Goal: Find contact information: Find contact information

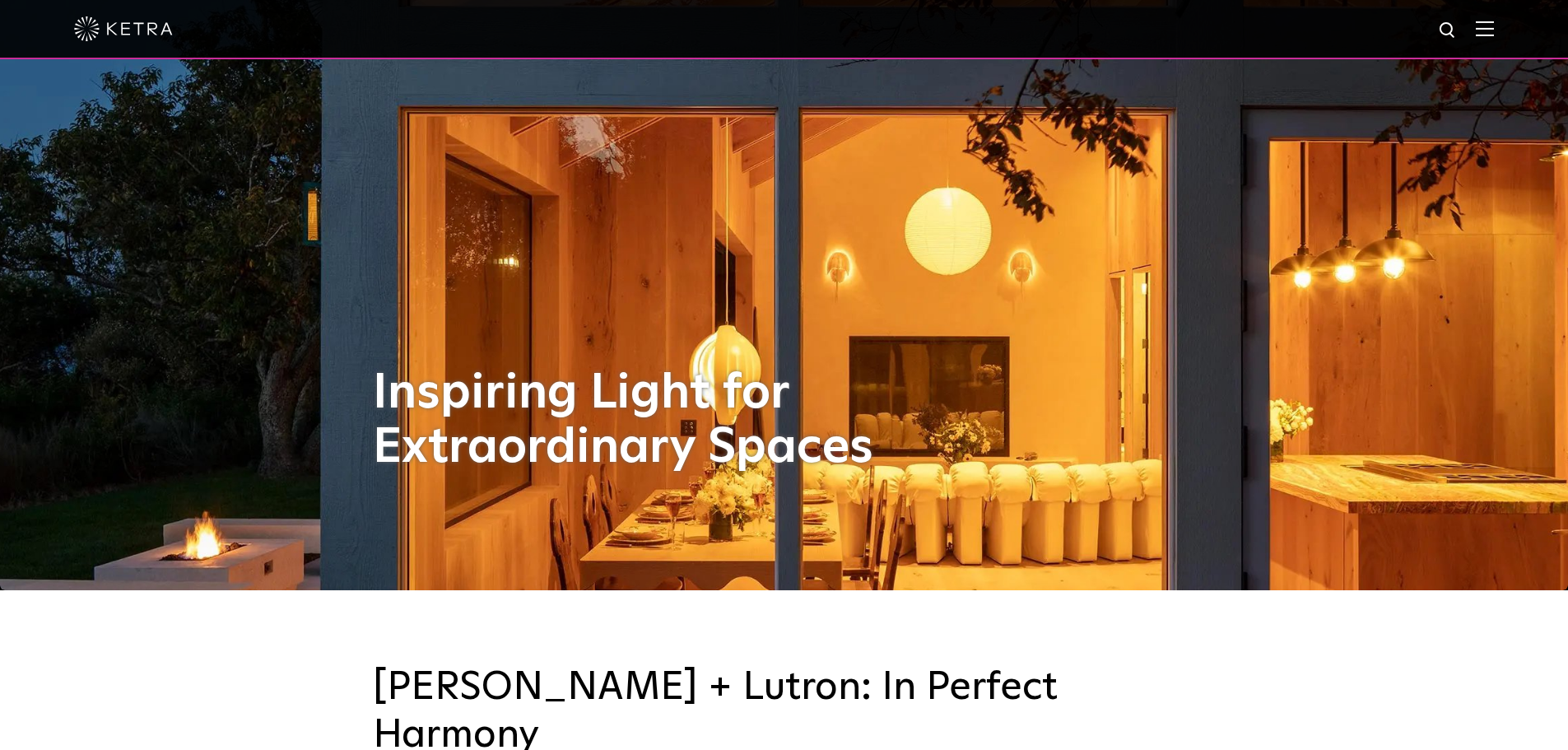
scroll to position [165, 0]
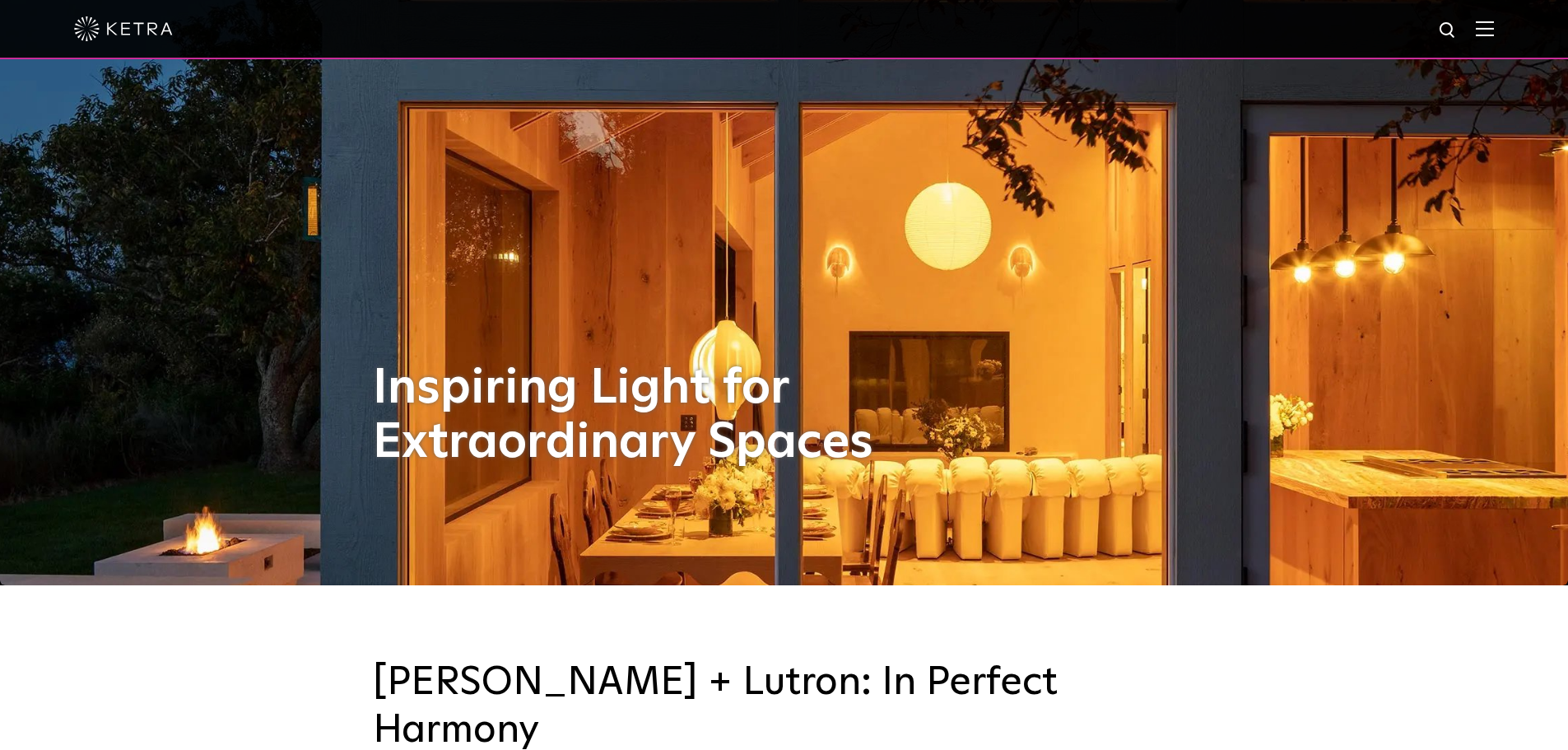
click at [1494, 26] on img at bounding box center [1485, 28] width 18 height 16
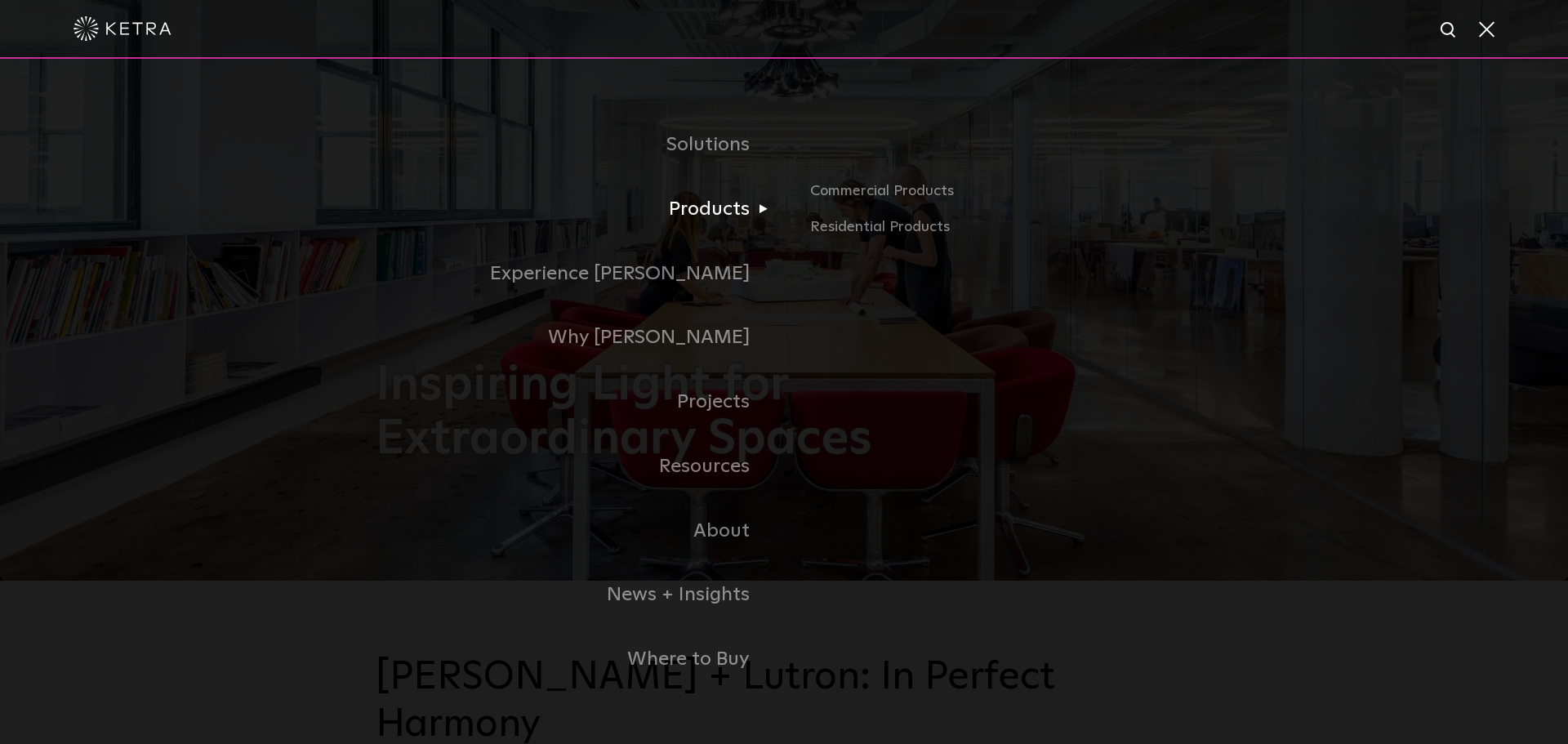
click at [736, 196] on link "Products" at bounding box center [579, 210] width 408 height 65
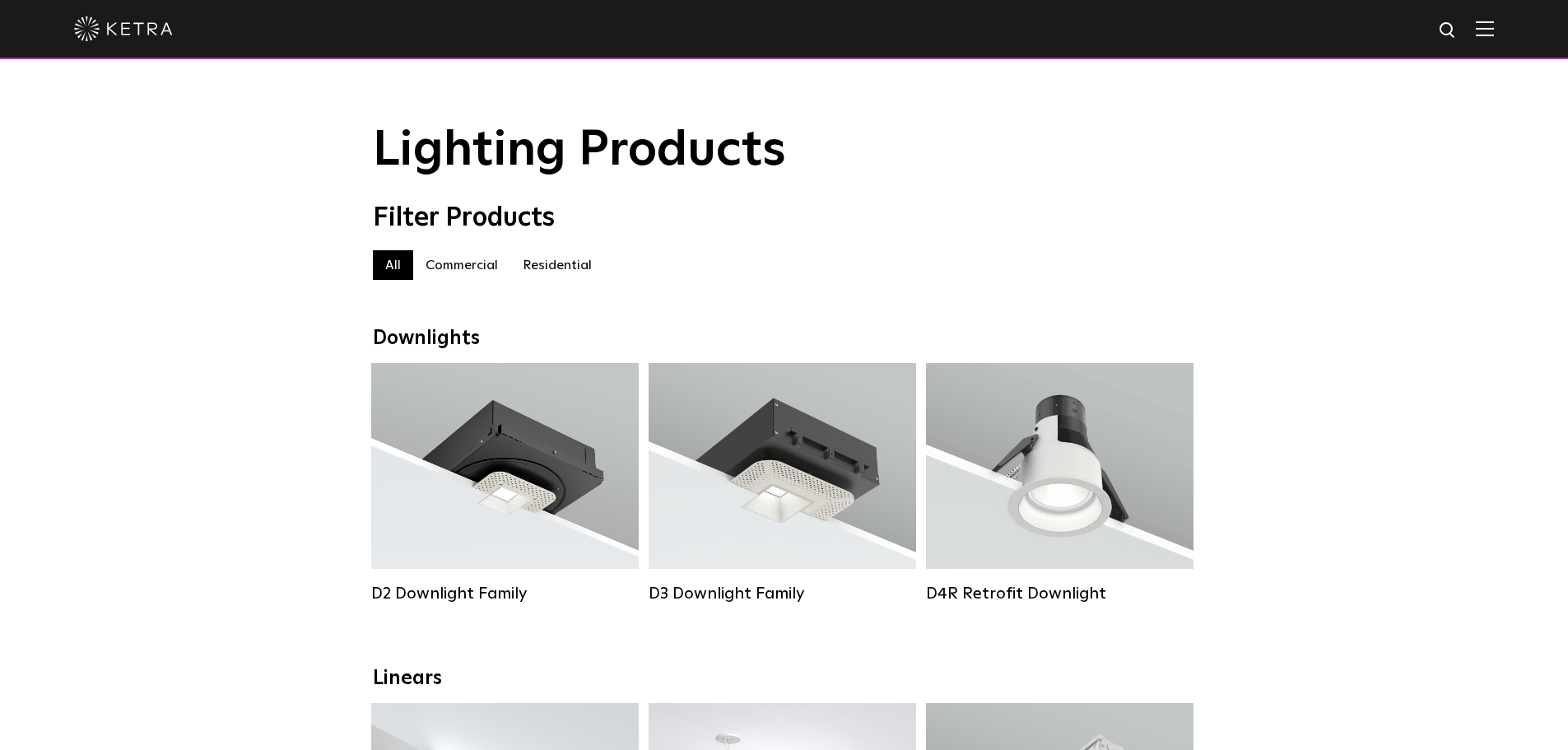
click at [581, 269] on label "Residential" at bounding box center [557, 265] width 94 height 30
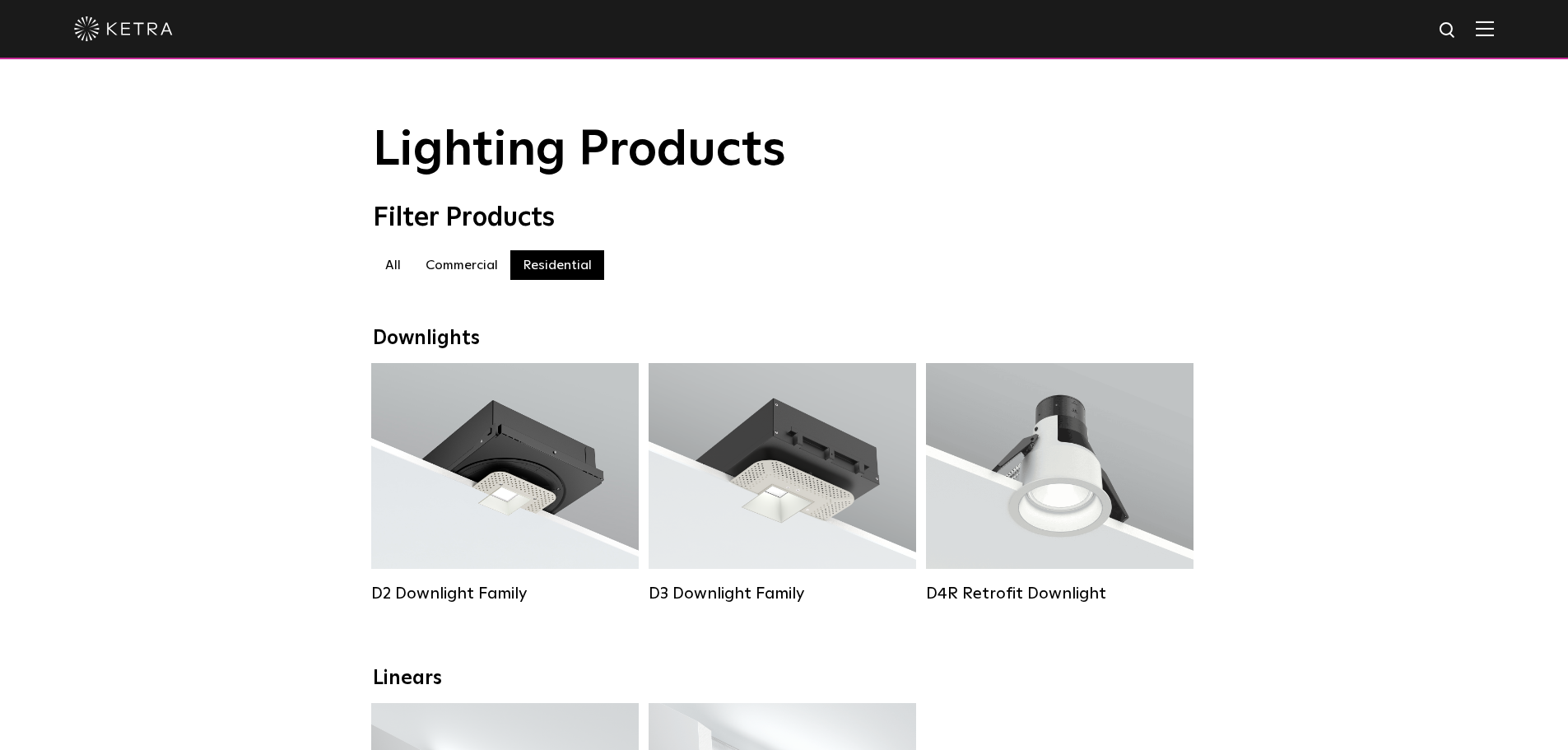
click at [577, 269] on label "Residential" at bounding box center [557, 265] width 94 height 30
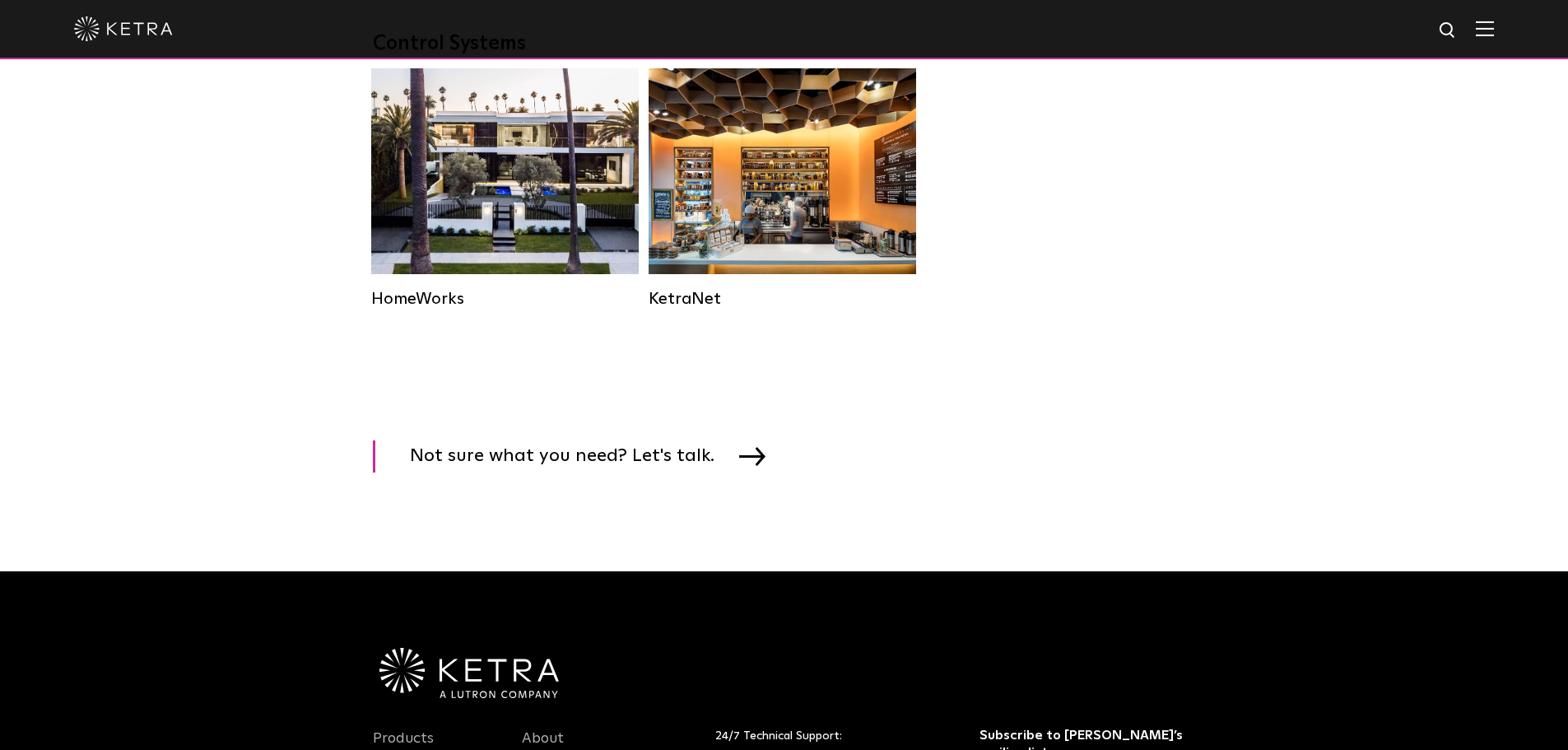
scroll to position [2306, 0]
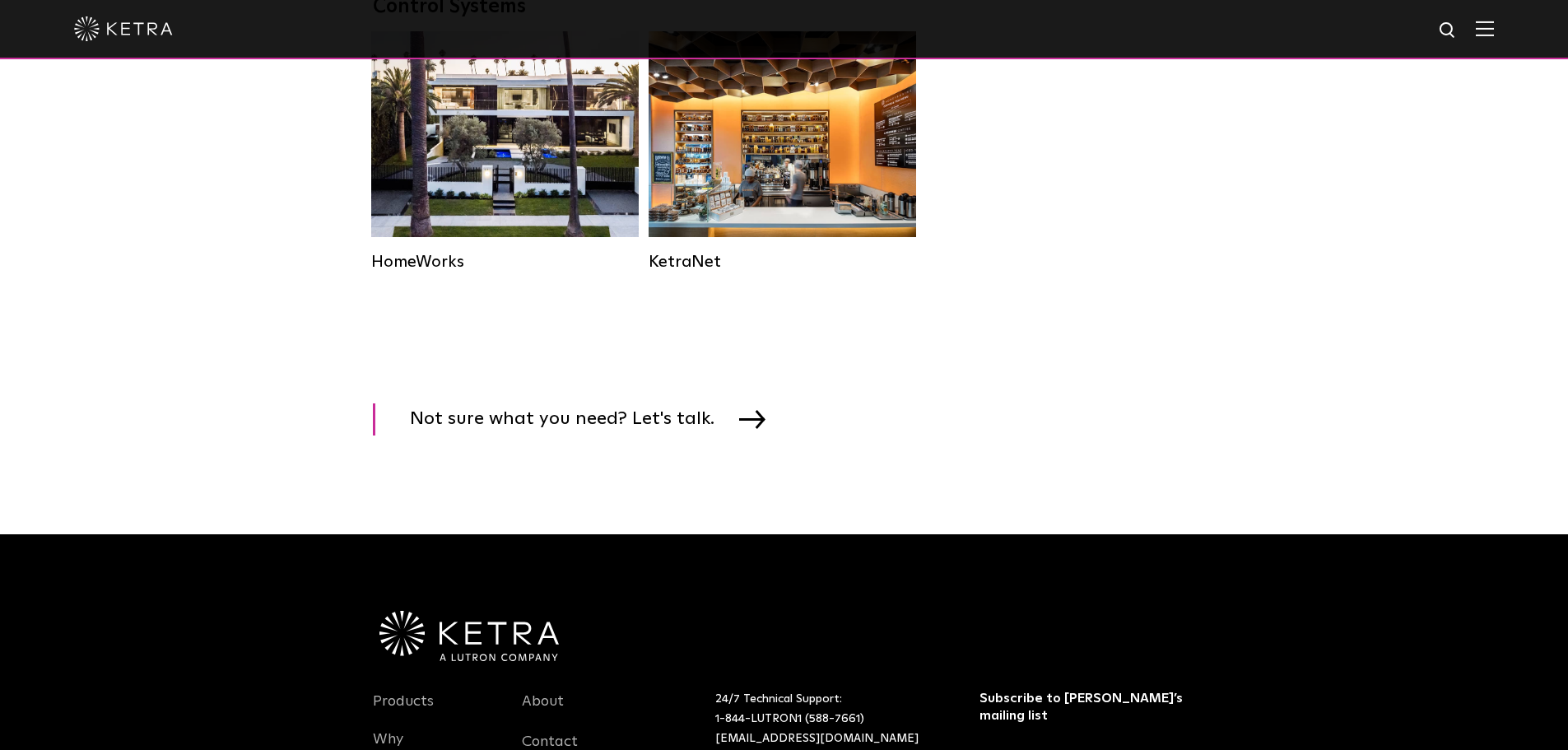
drag, startPoint x: 1298, startPoint y: 398, endPoint x: 1290, endPoint y: 397, distance: 8.1
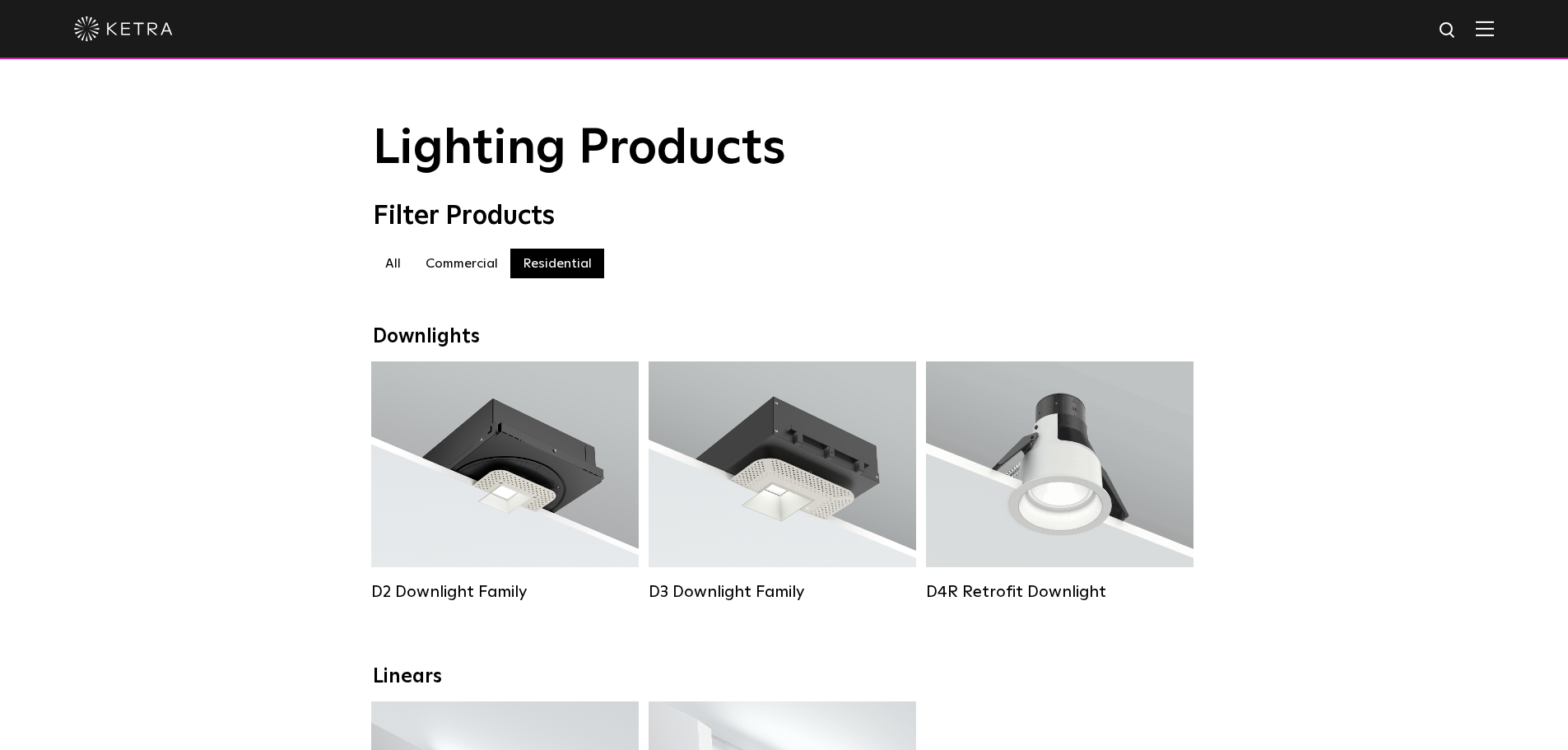
scroll to position [0, 0]
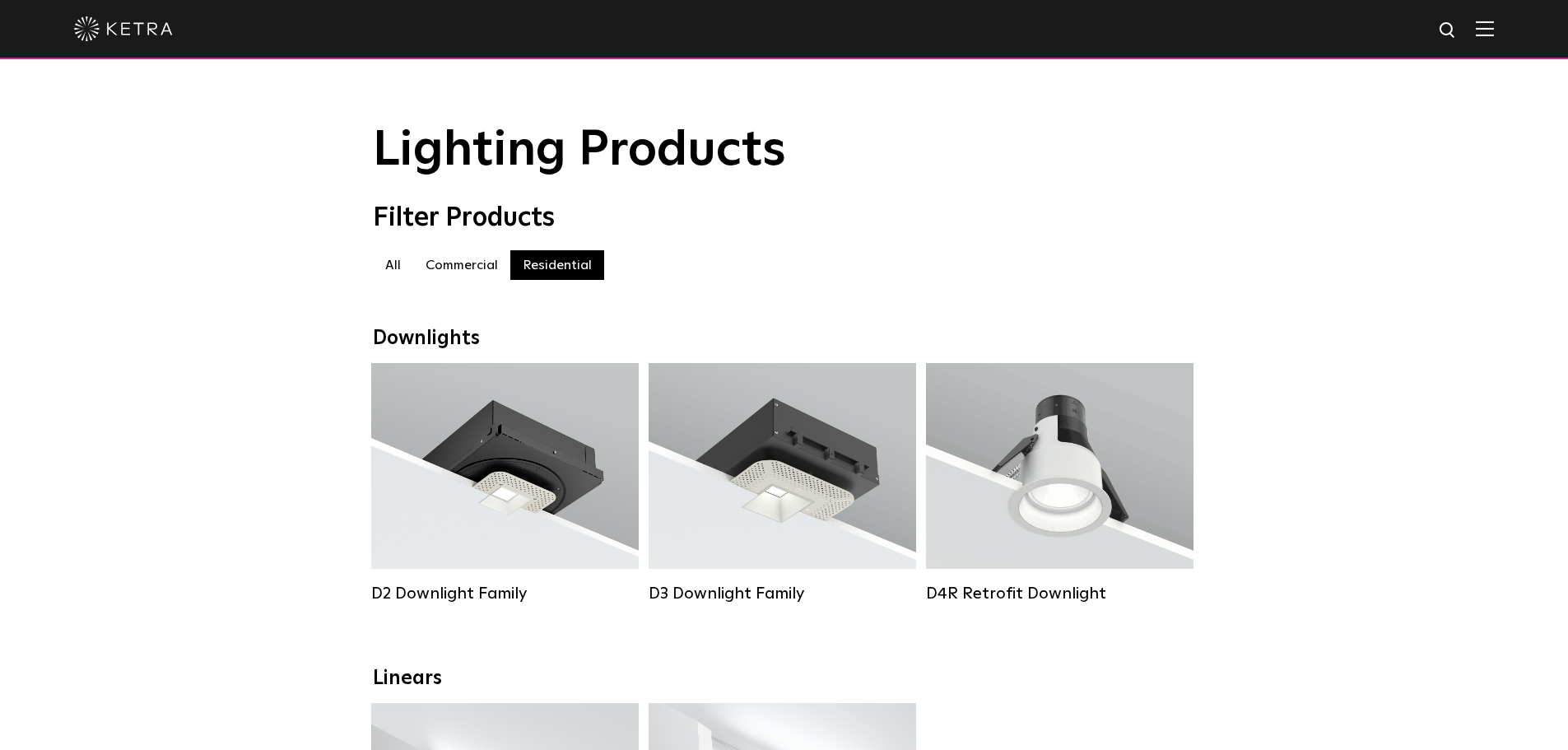
click at [1494, 28] on img at bounding box center [1485, 28] width 18 height 16
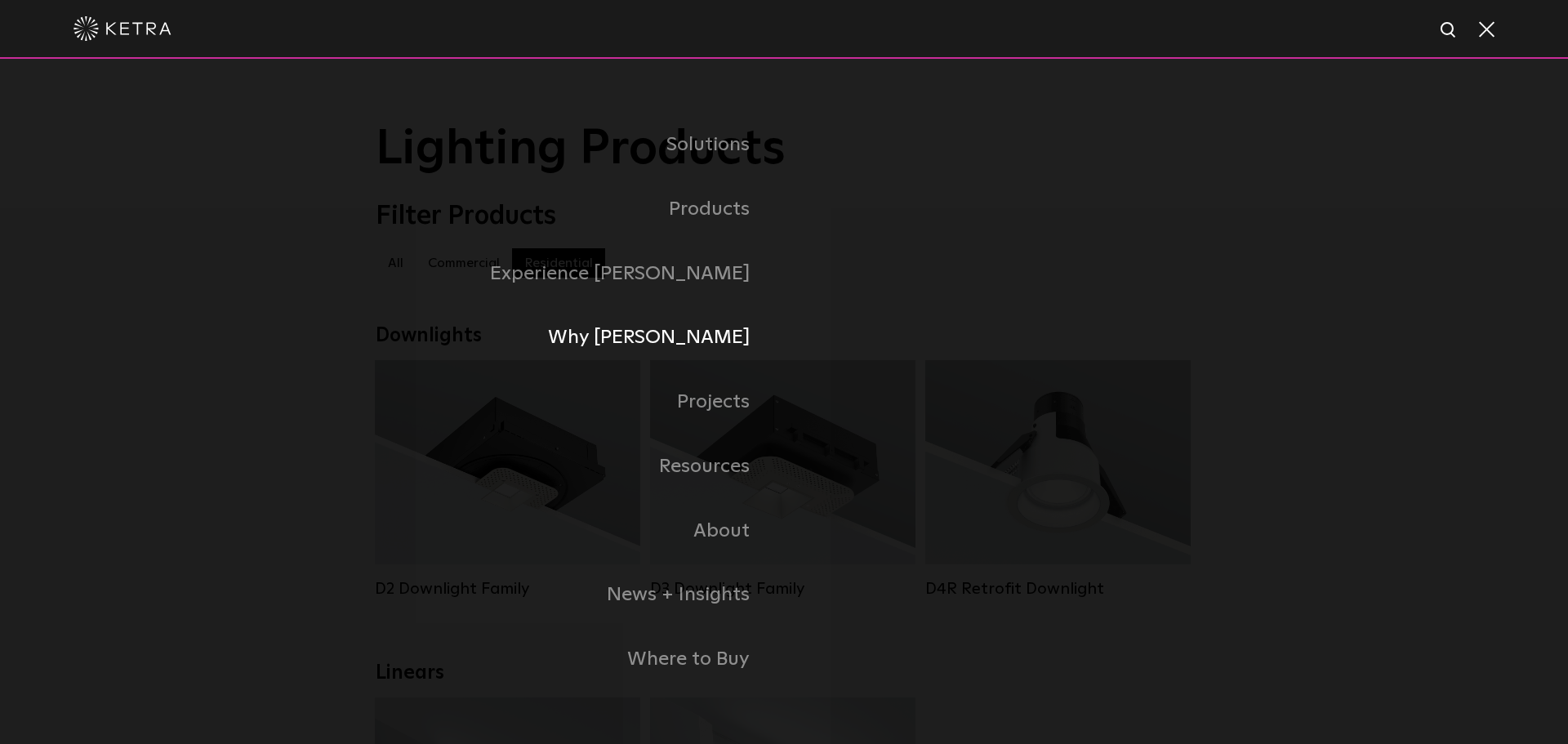
click at [726, 337] on link "Why [PERSON_NAME]" at bounding box center [579, 338] width 408 height 65
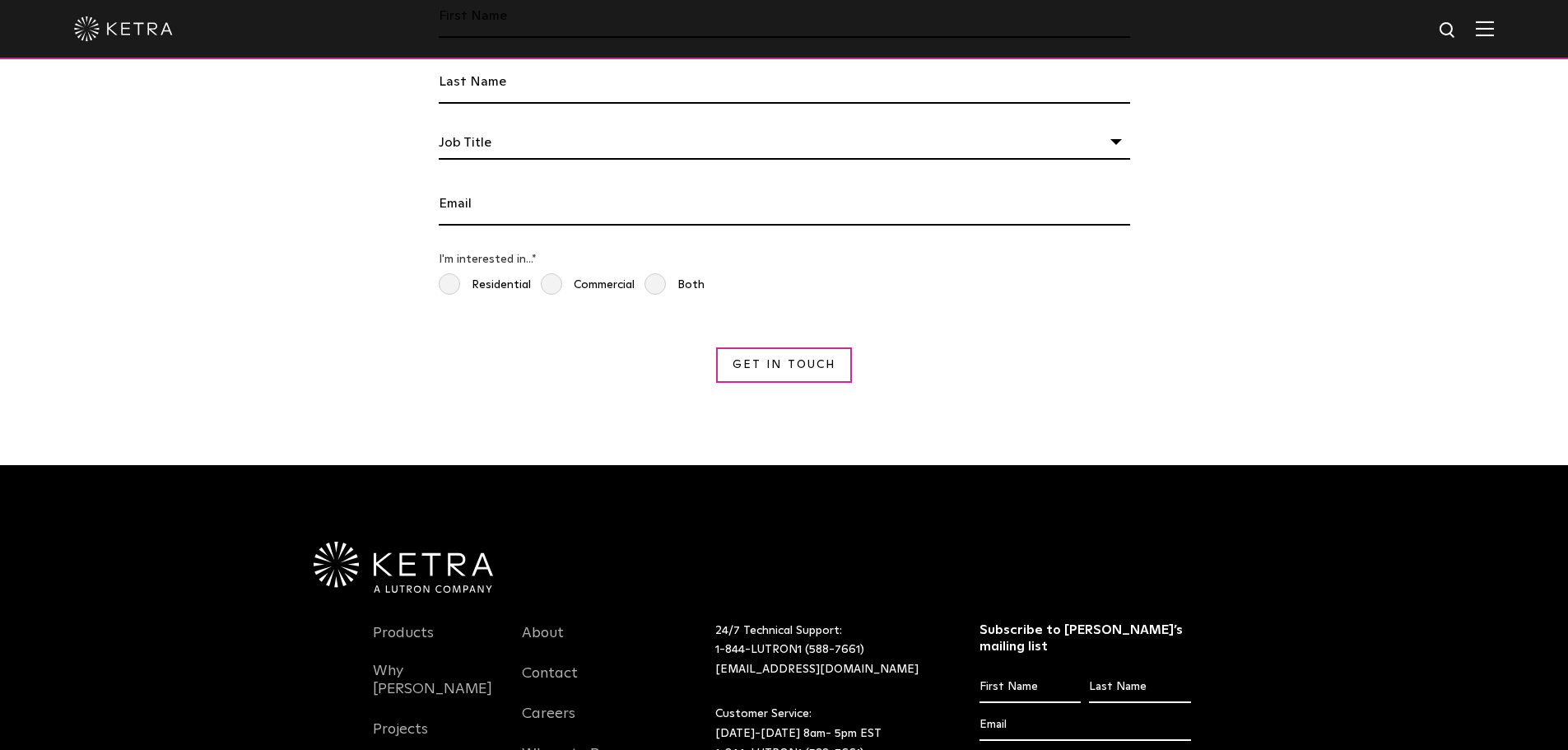
scroll to position [2965, 0]
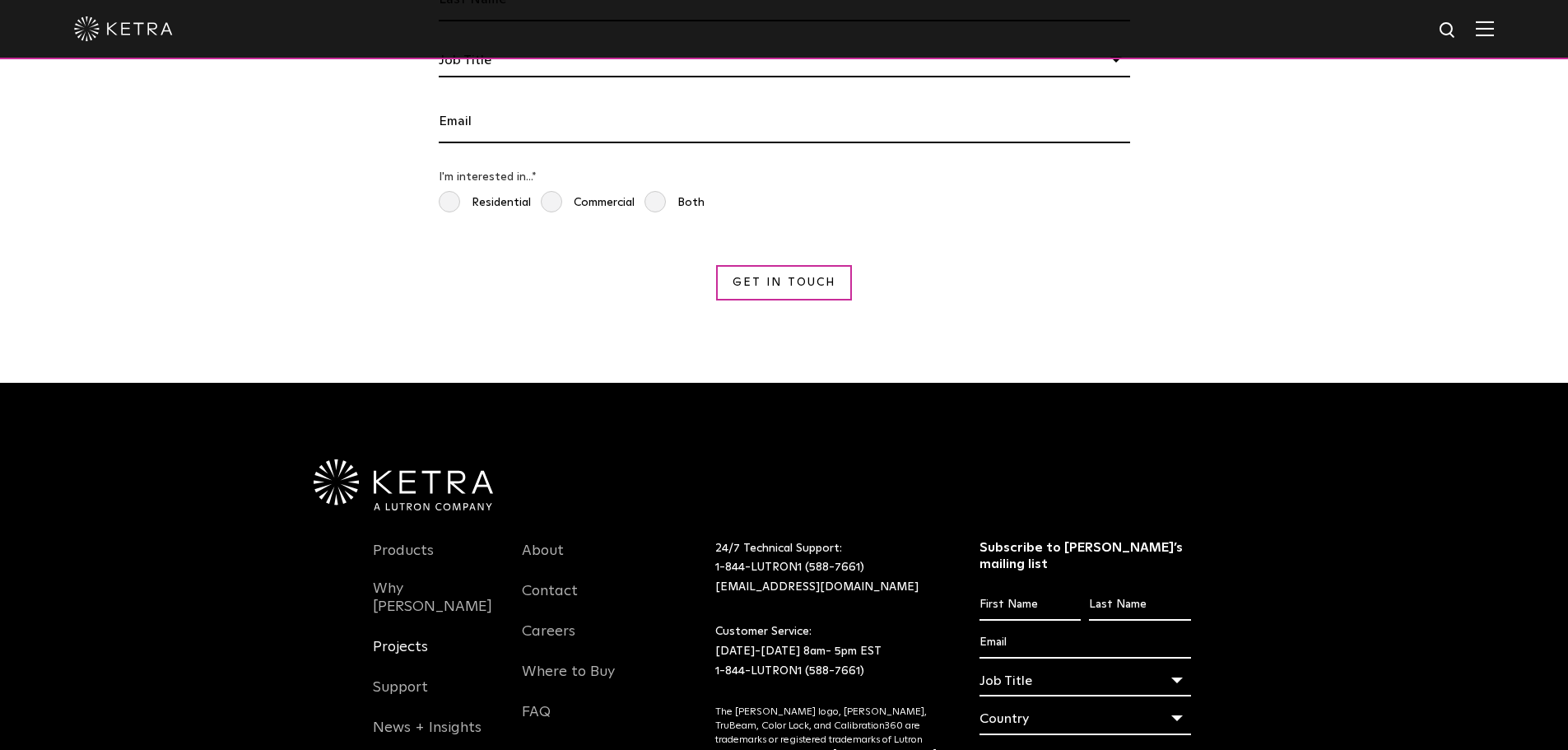
click at [412, 638] on link "Projects" at bounding box center [400, 657] width 55 height 38
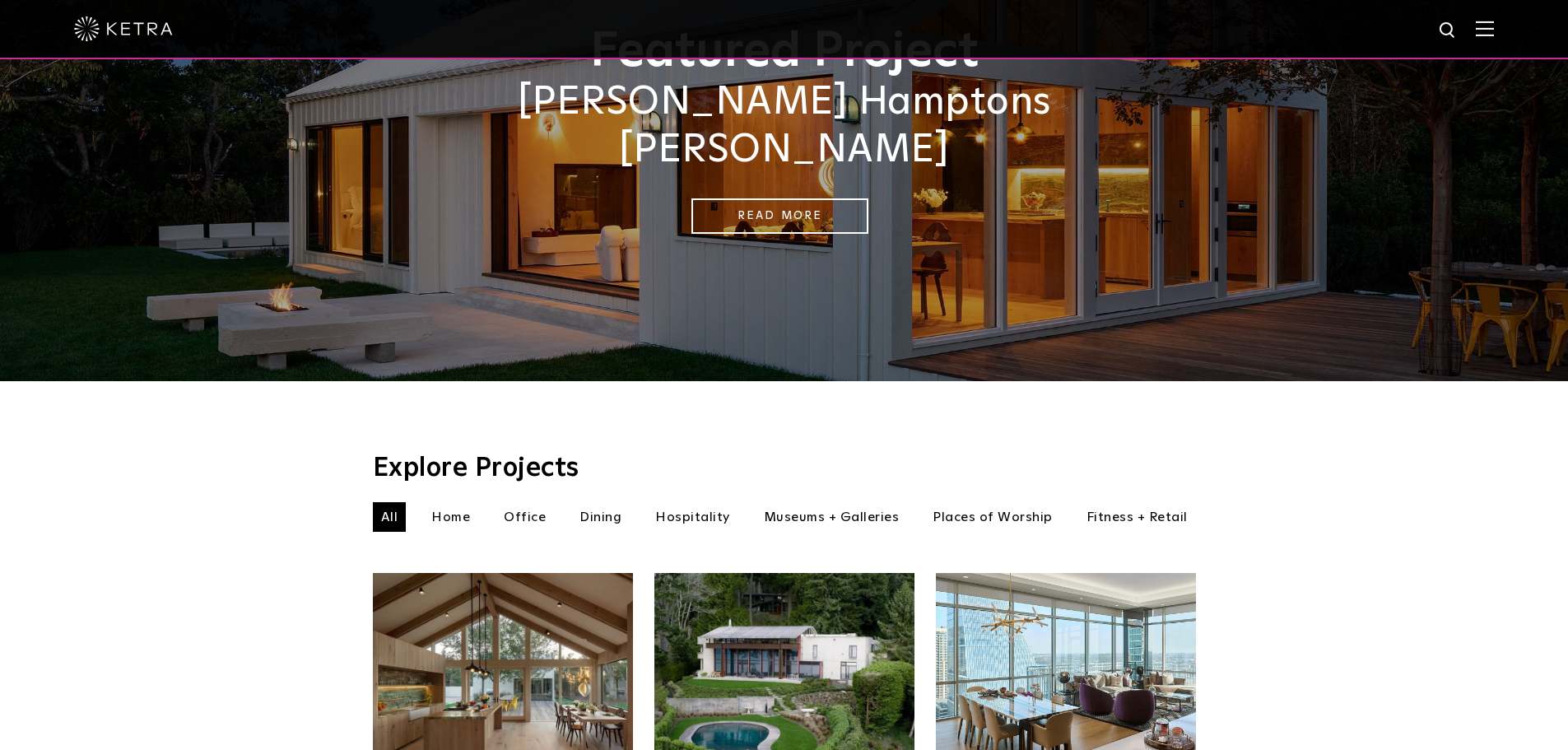
scroll to position [247, 0]
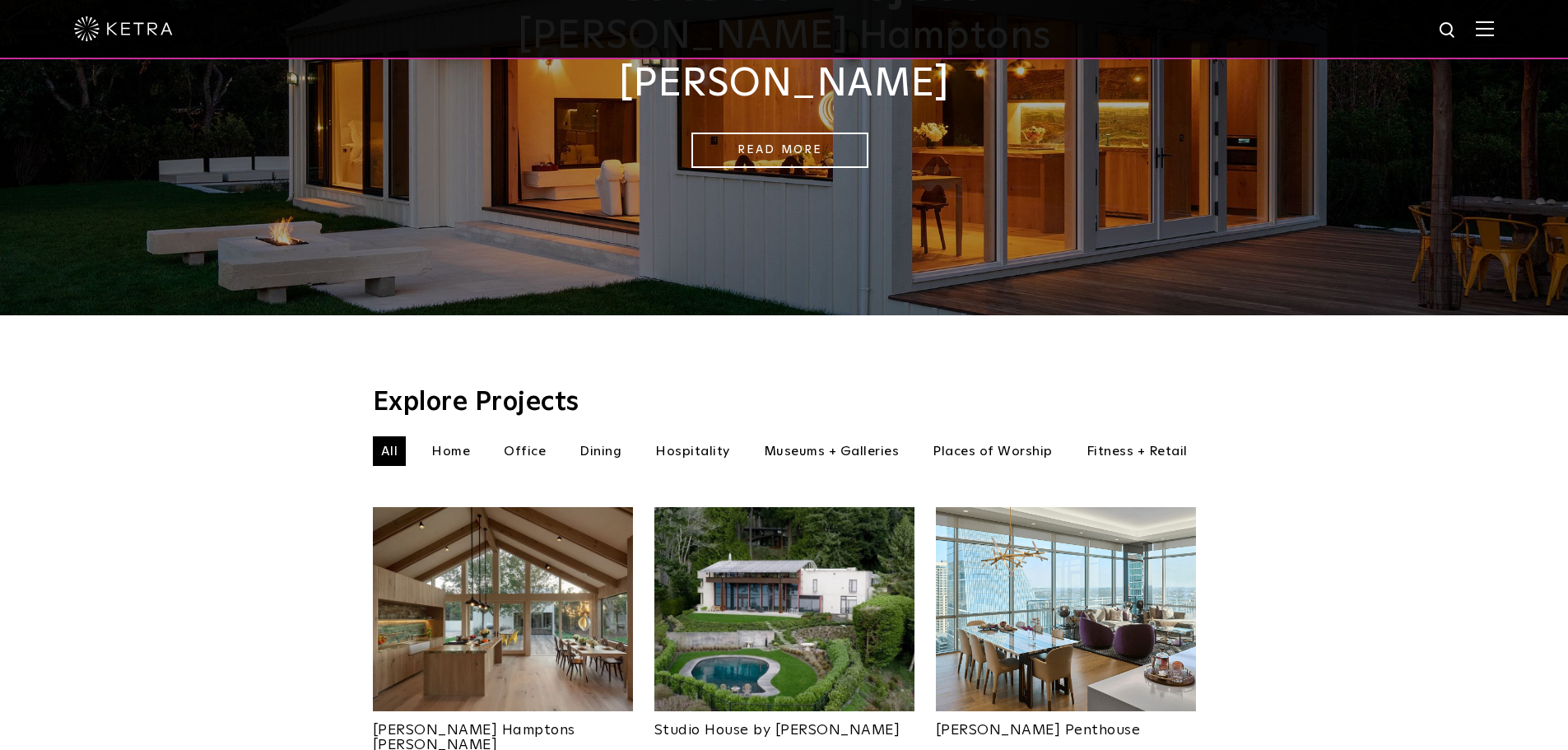
click at [449, 437] on li "Home" at bounding box center [451, 452] width 55 height 30
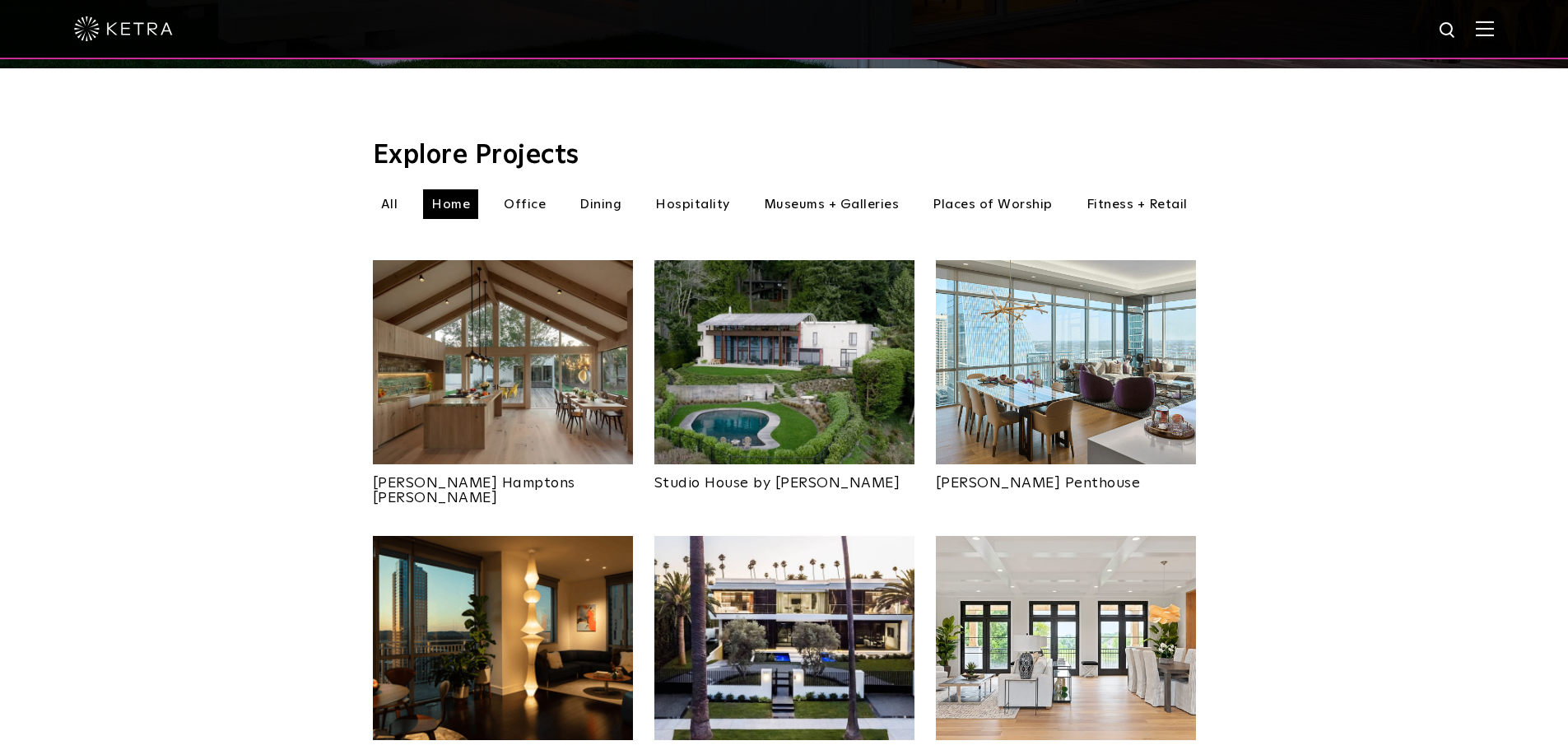
scroll to position [577, 0]
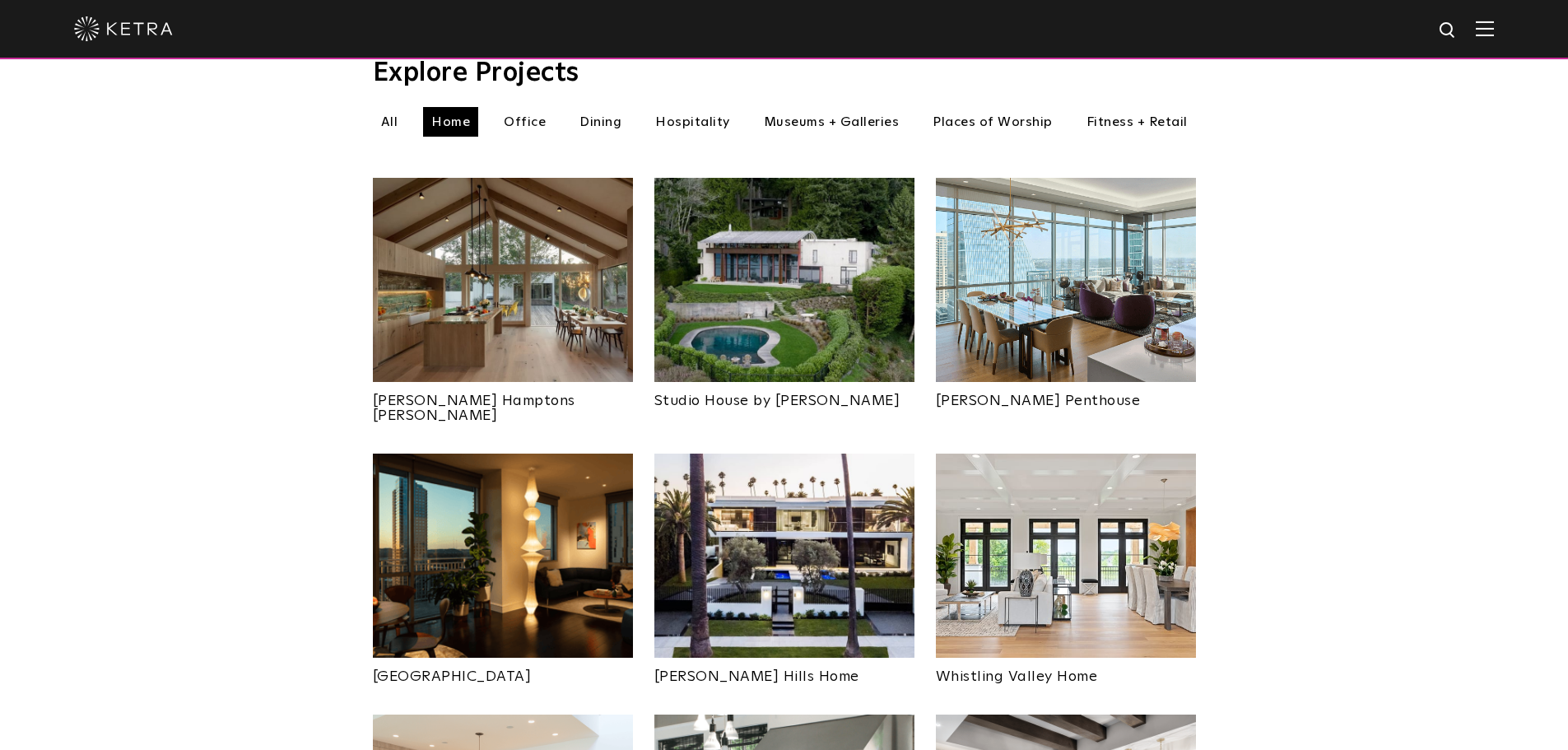
click at [1037, 499] on img at bounding box center [1066, 556] width 260 height 204
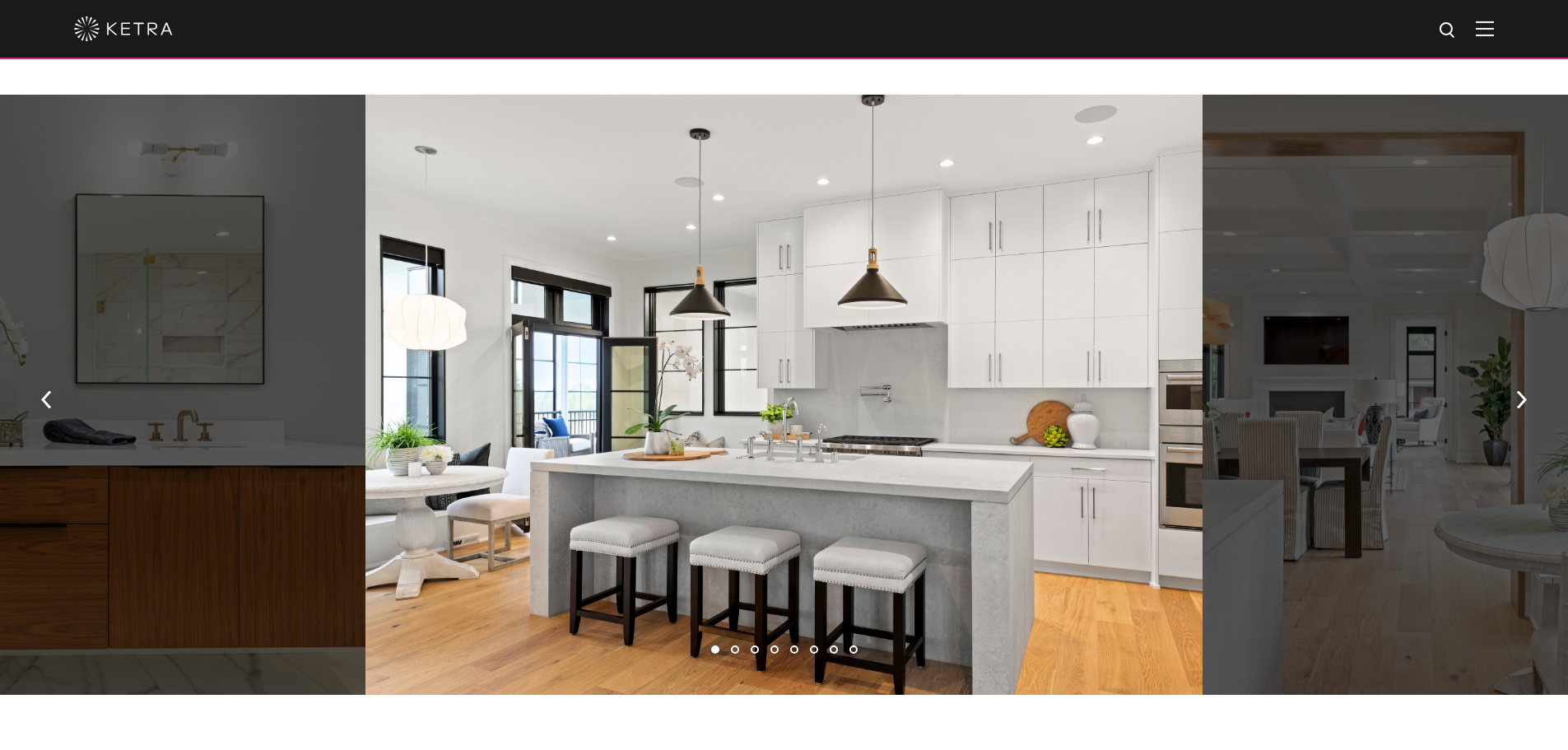
scroll to position [1153, 0]
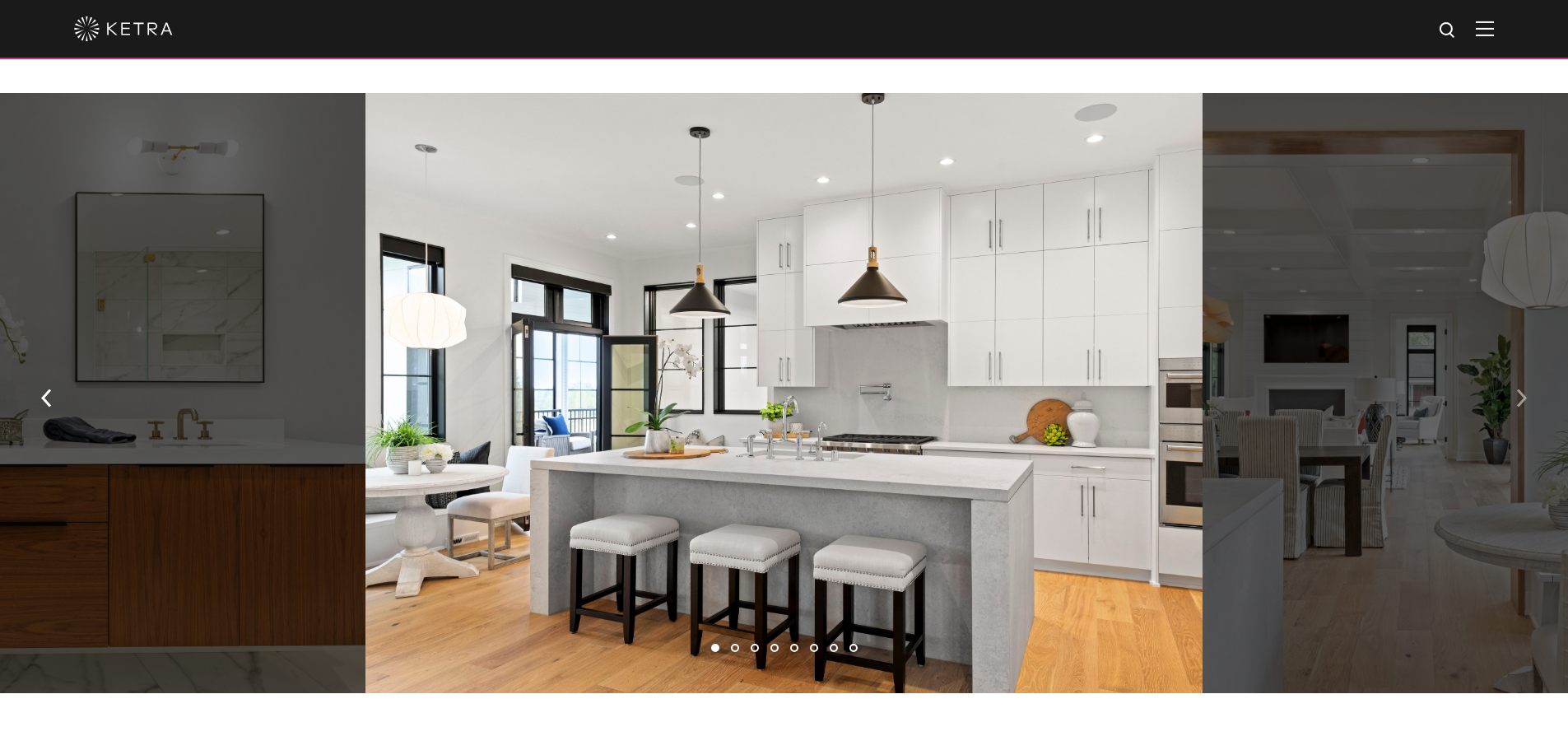
click at [1522, 401] on img "button" at bounding box center [1522, 399] width 11 height 18
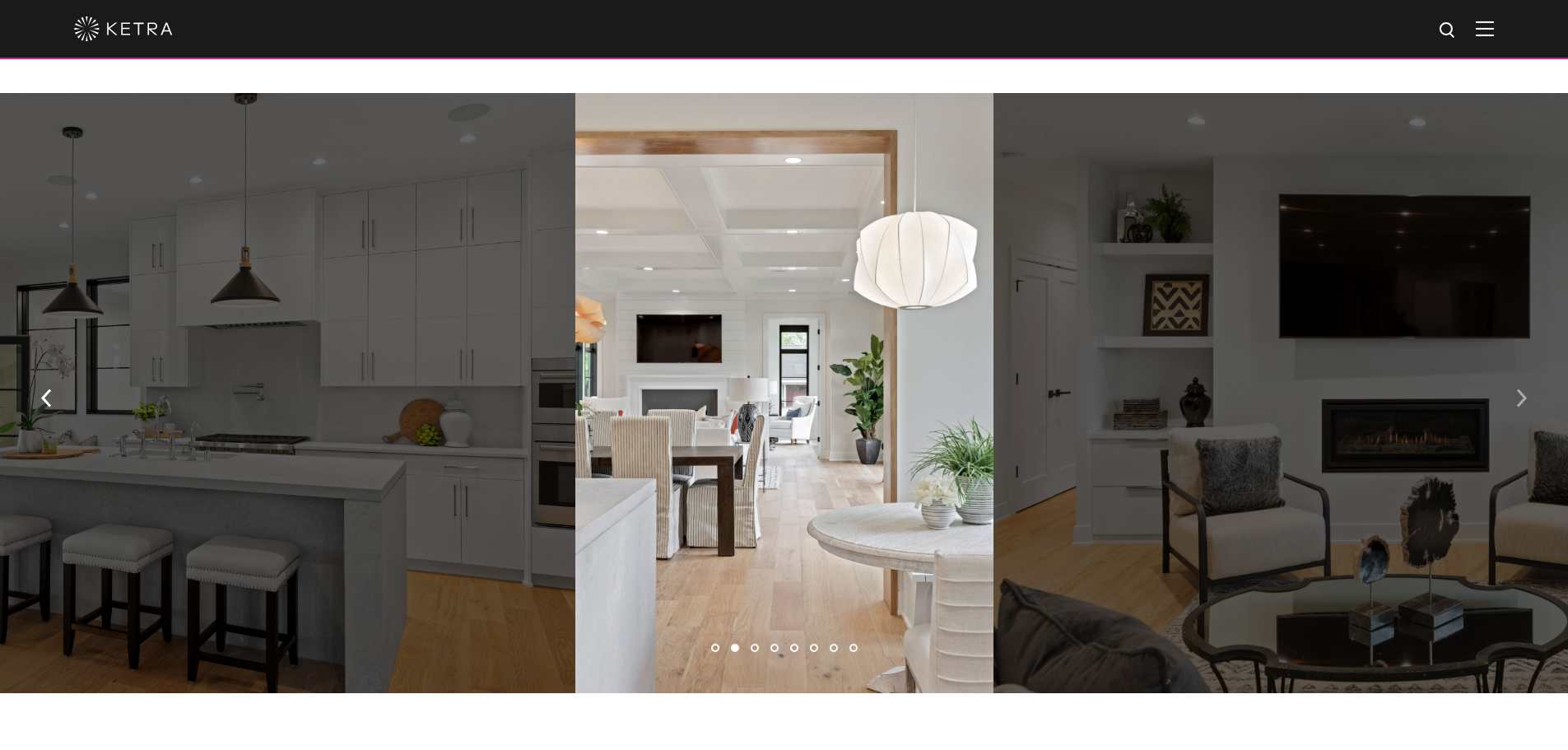
click at [1522, 401] on img "button" at bounding box center [1522, 399] width 11 height 18
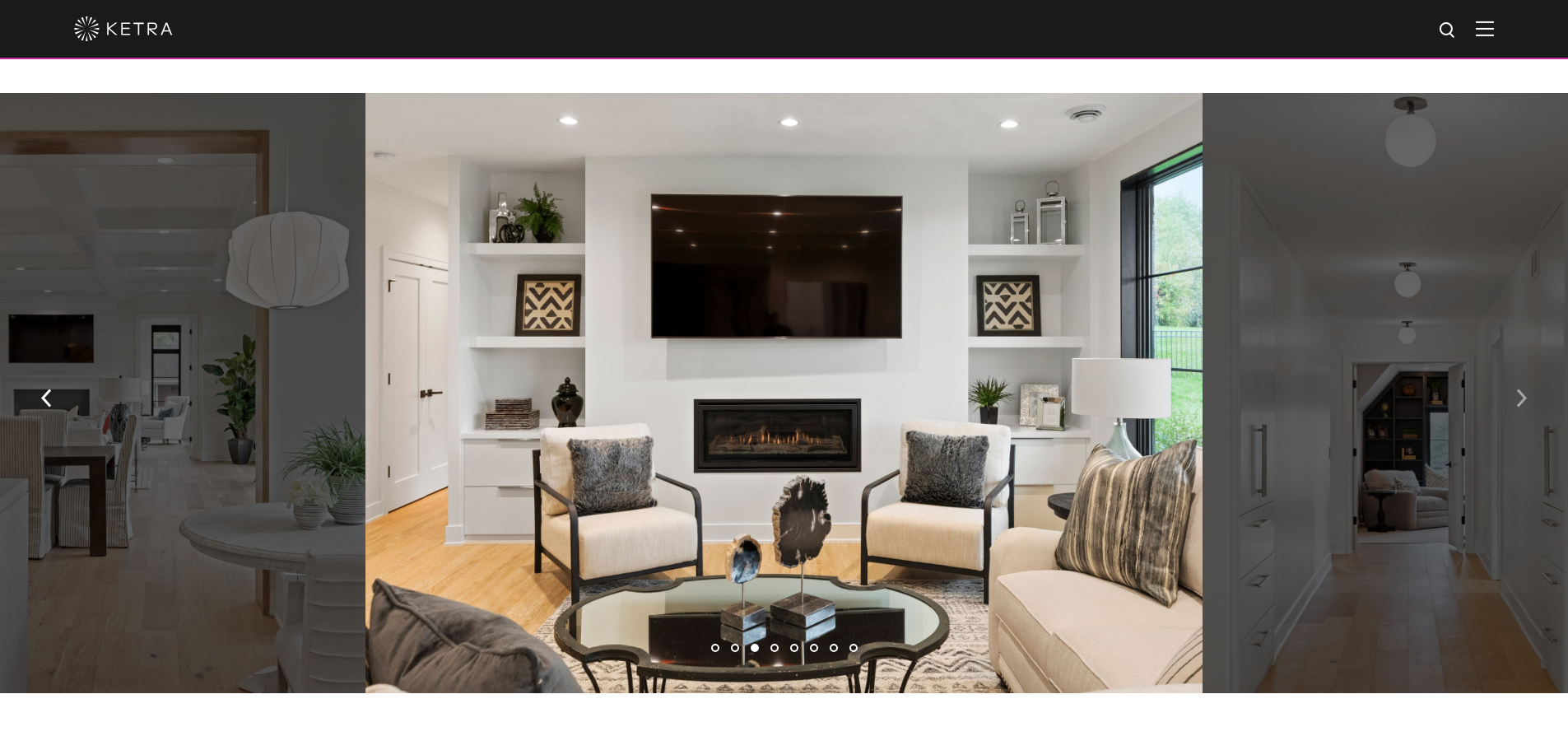
click at [1522, 401] on img "button" at bounding box center [1522, 399] width 11 height 18
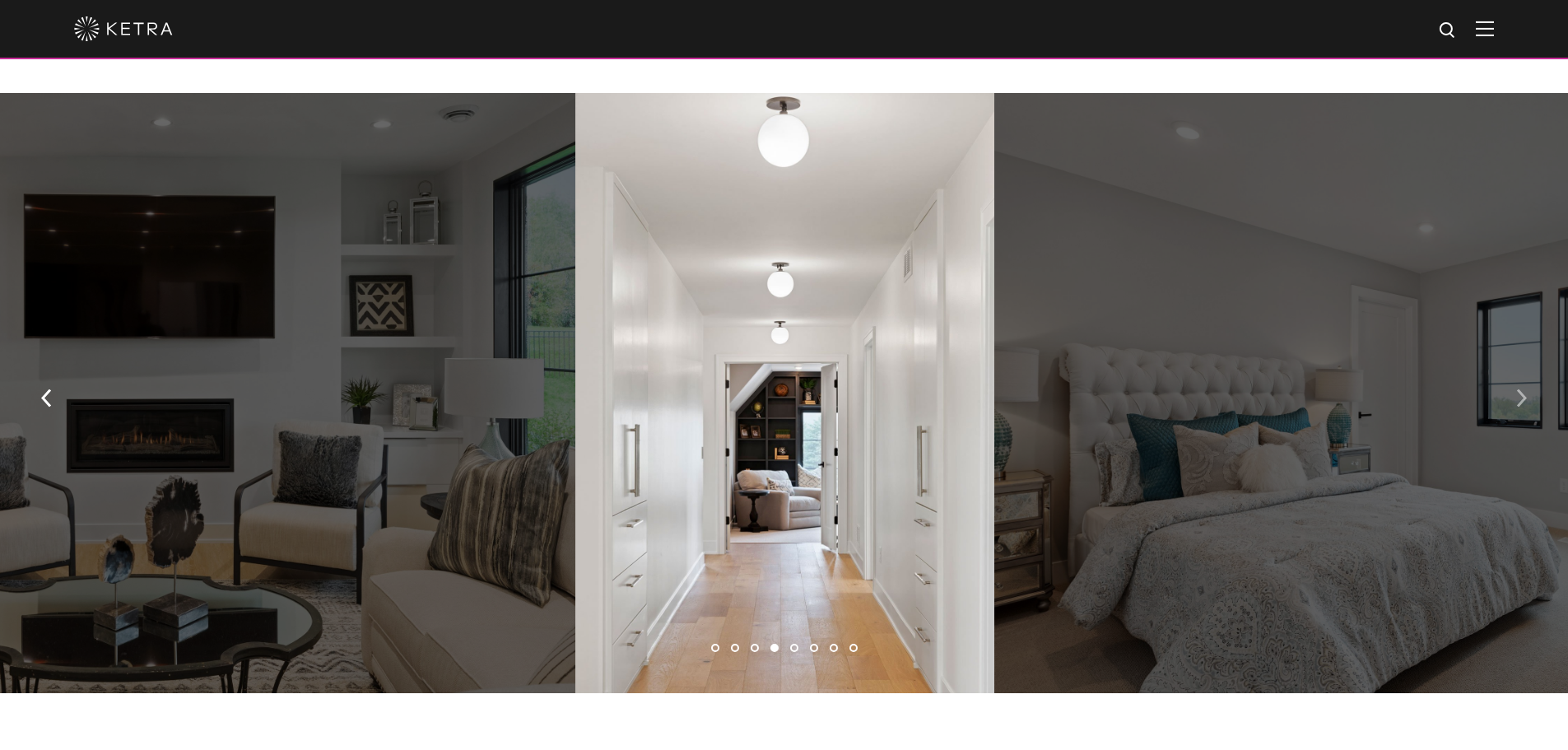
click at [1522, 401] on img "button" at bounding box center [1522, 399] width 11 height 18
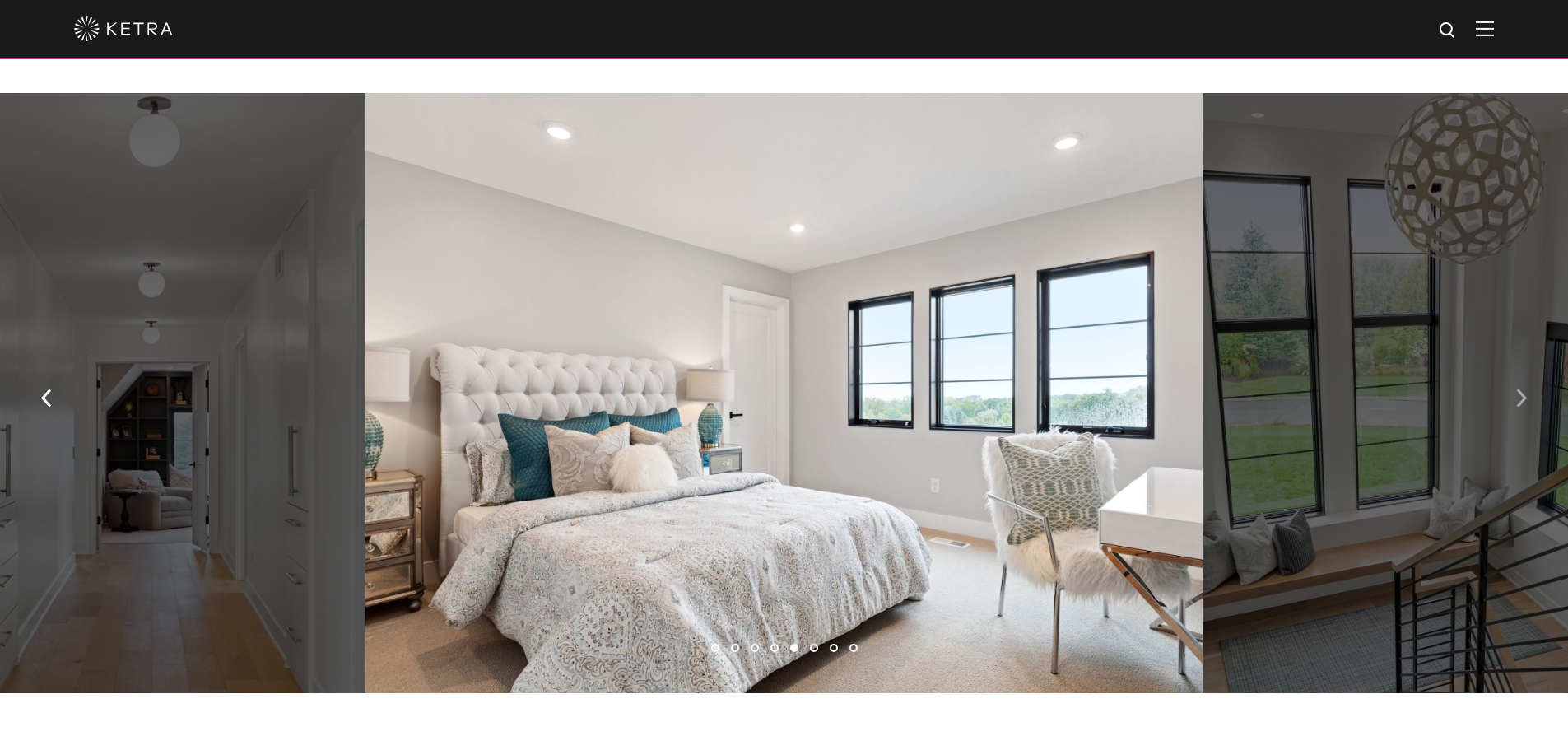
click at [1522, 401] on img "button" at bounding box center [1522, 399] width 11 height 18
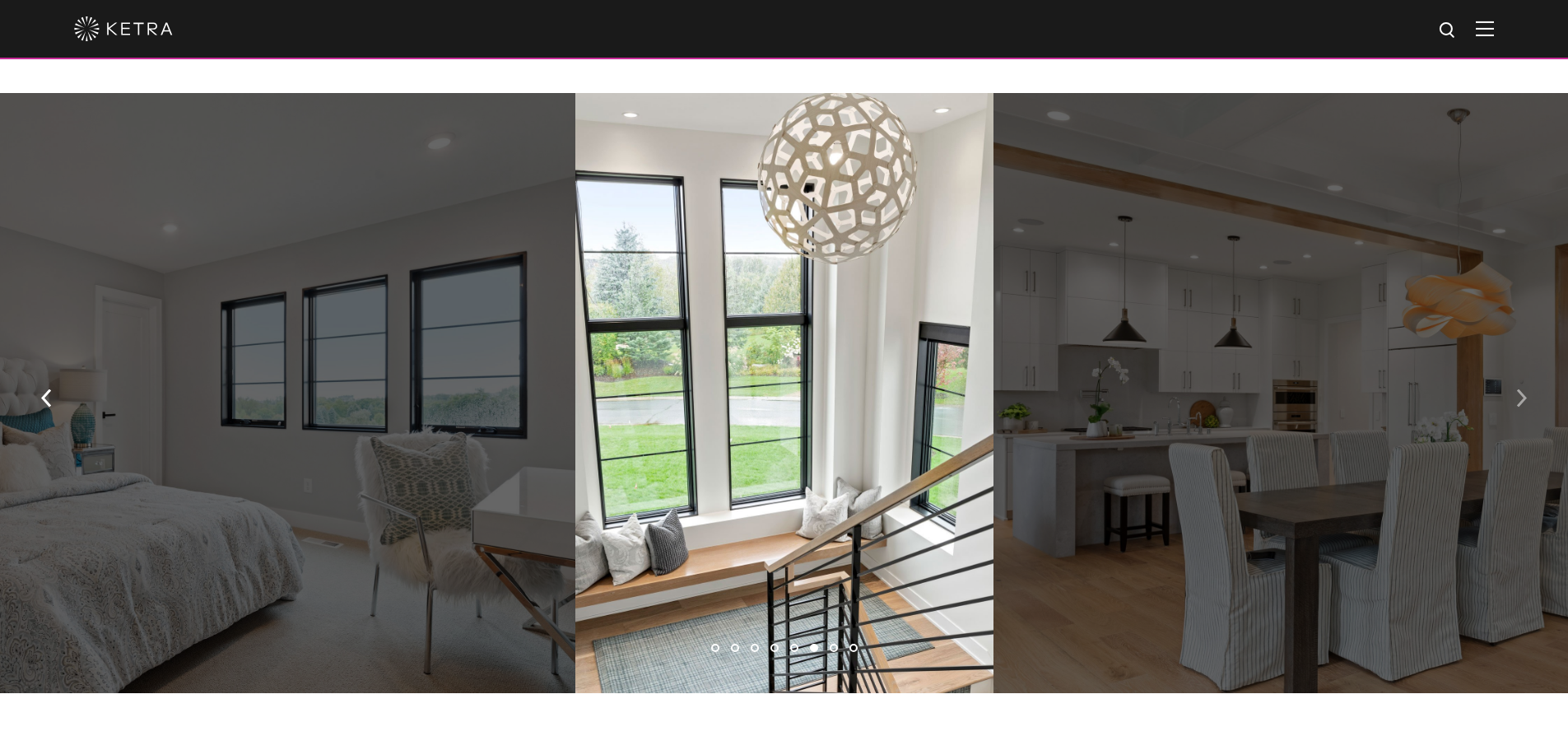
click at [1522, 401] on img "button" at bounding box center [1522, 399] width 11 height 18
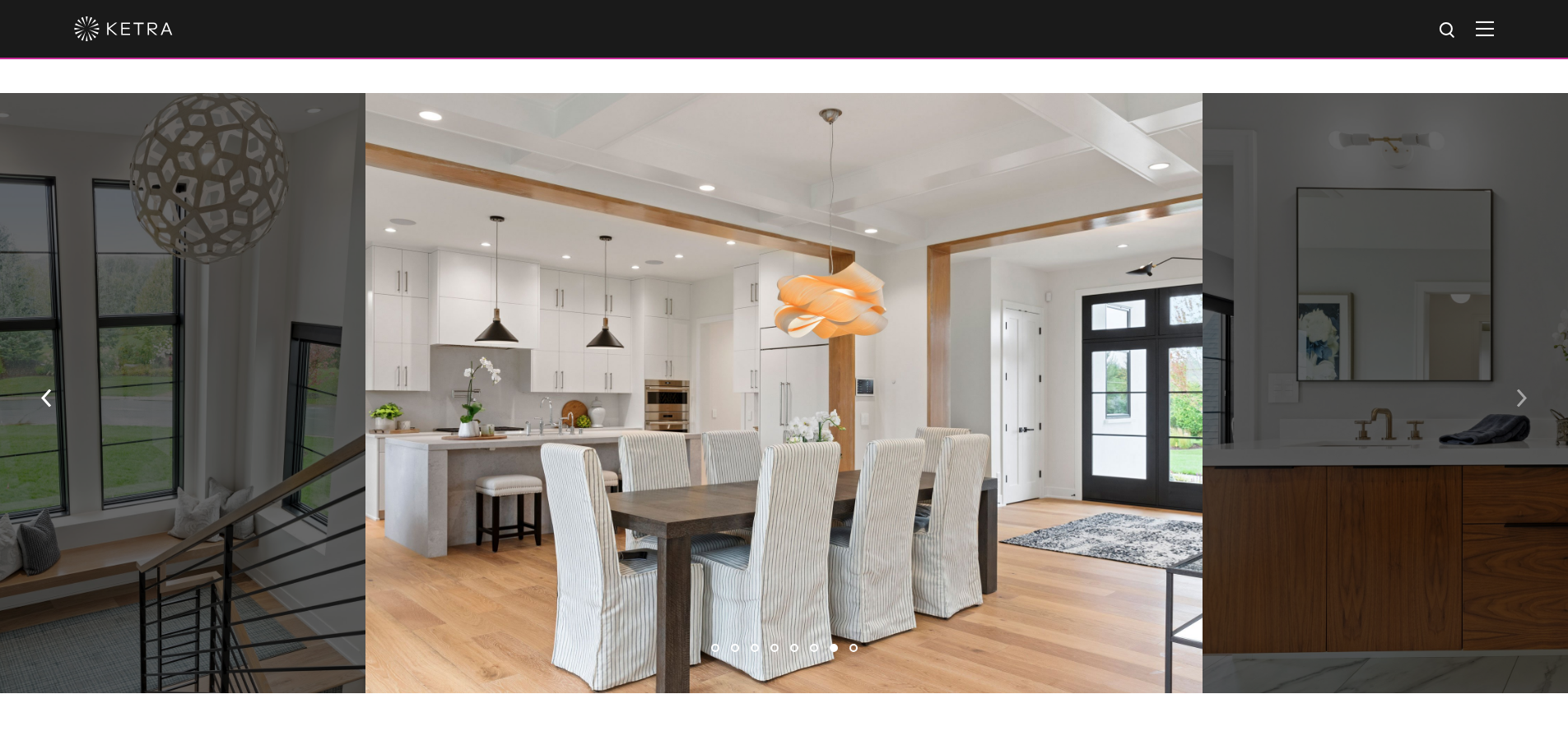
click at [1522, 401] on img "button" at bounding box center [1522, 399] width 11 height 18
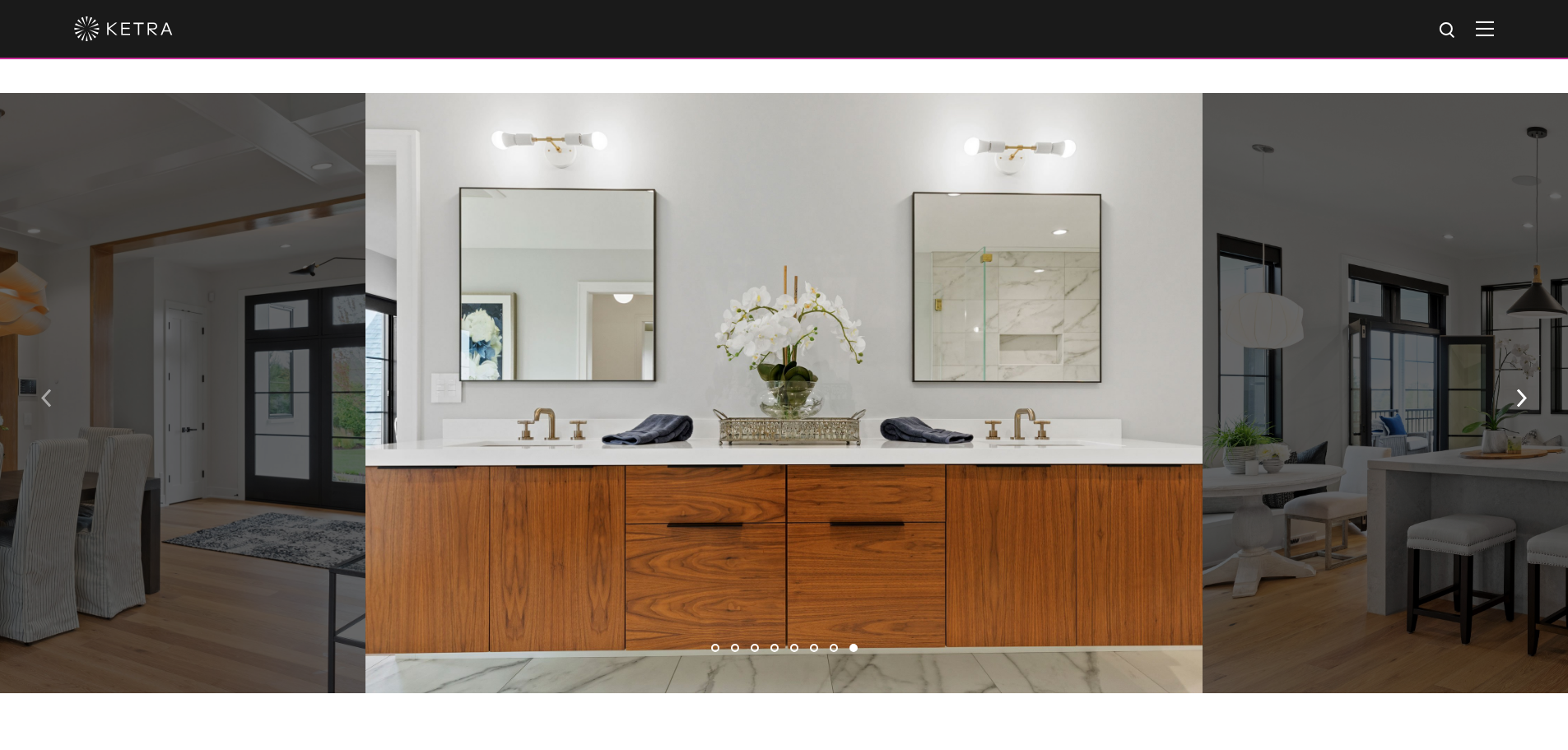
click at [43, 408] on img "button" at bounding box center [46, 399] width 11 height 18
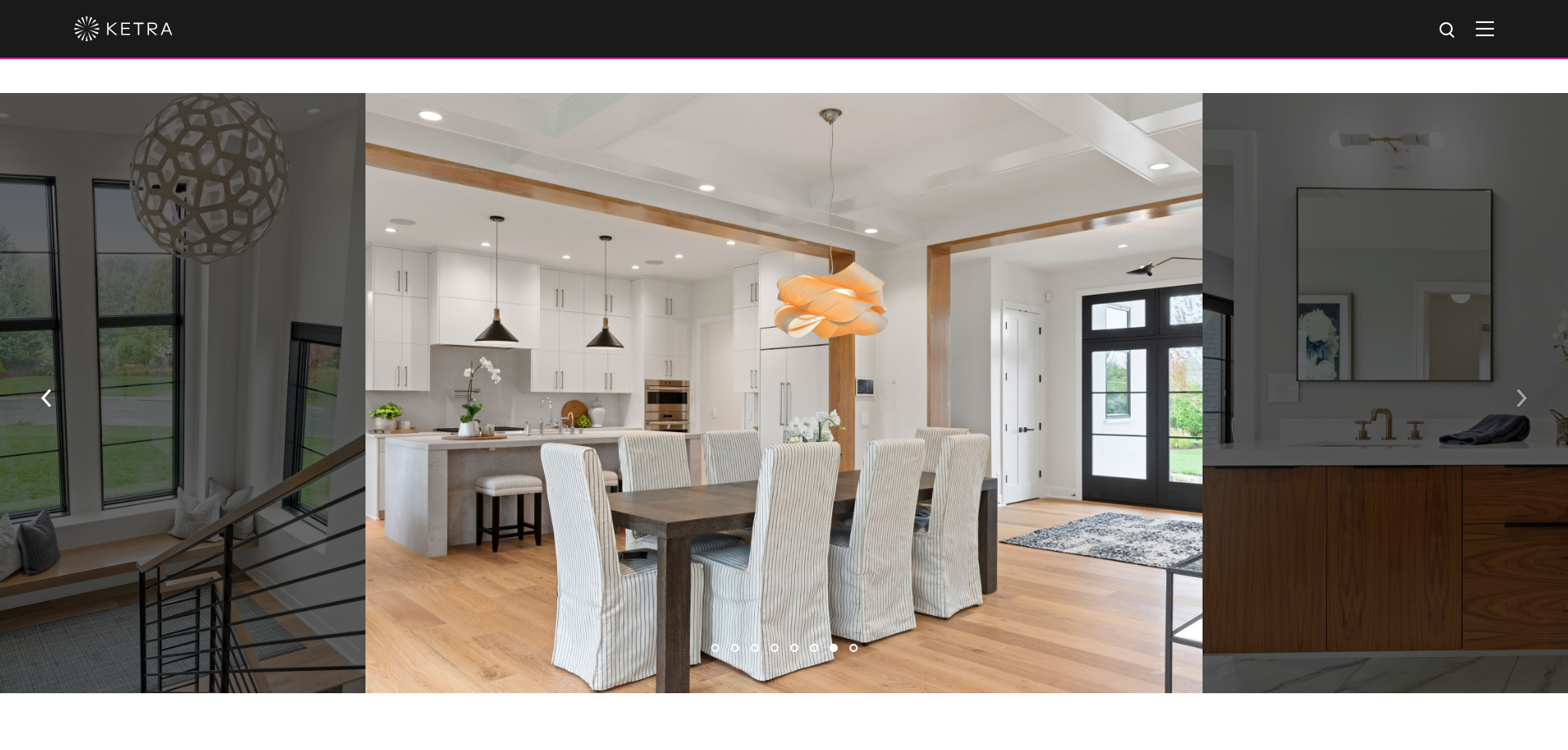
click at [1523, 405] on img "button" at bounding box center [1522, 399] width 11 height 18
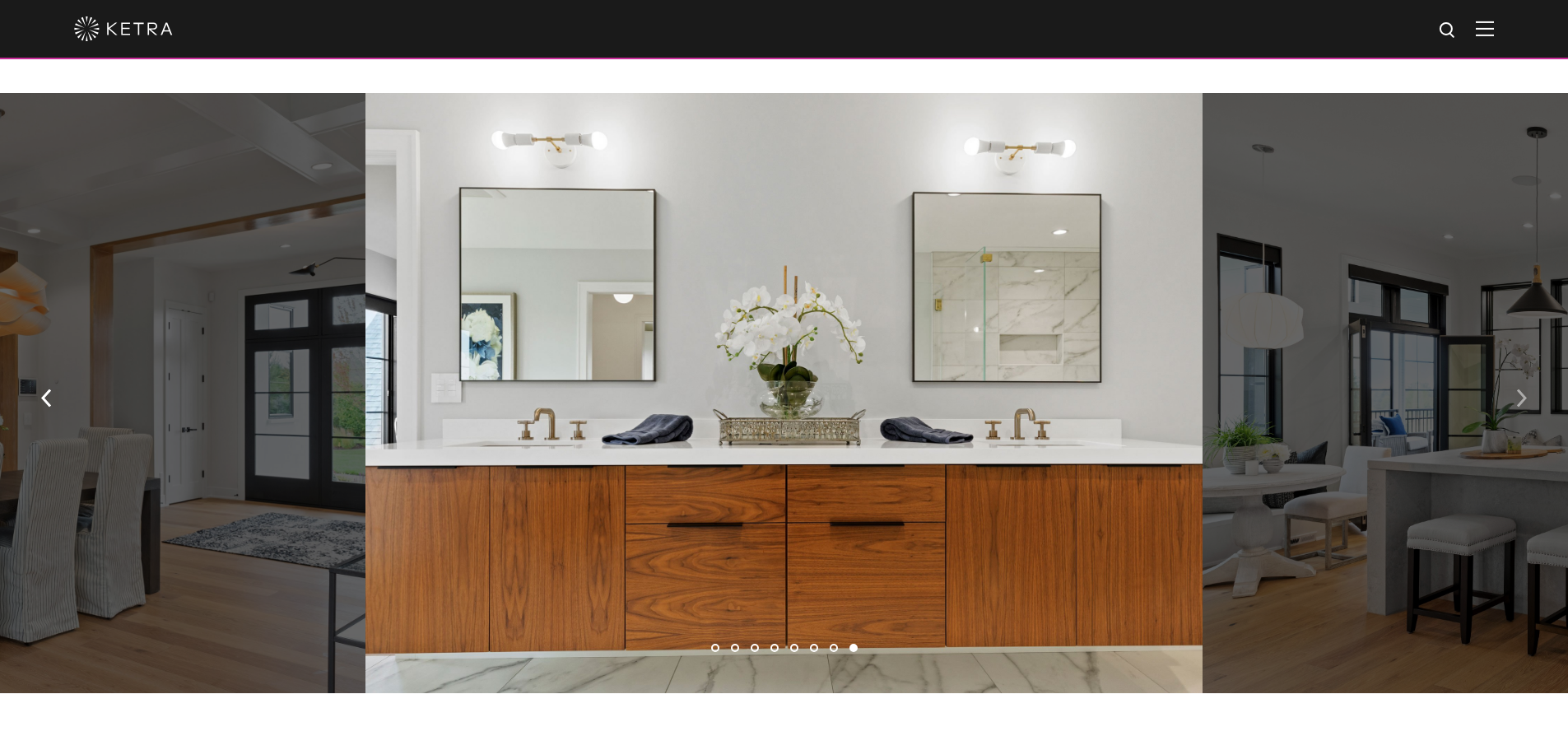
click at [1523, 405] on img "button" at bounding box center [1522, 399] width 11 height 18
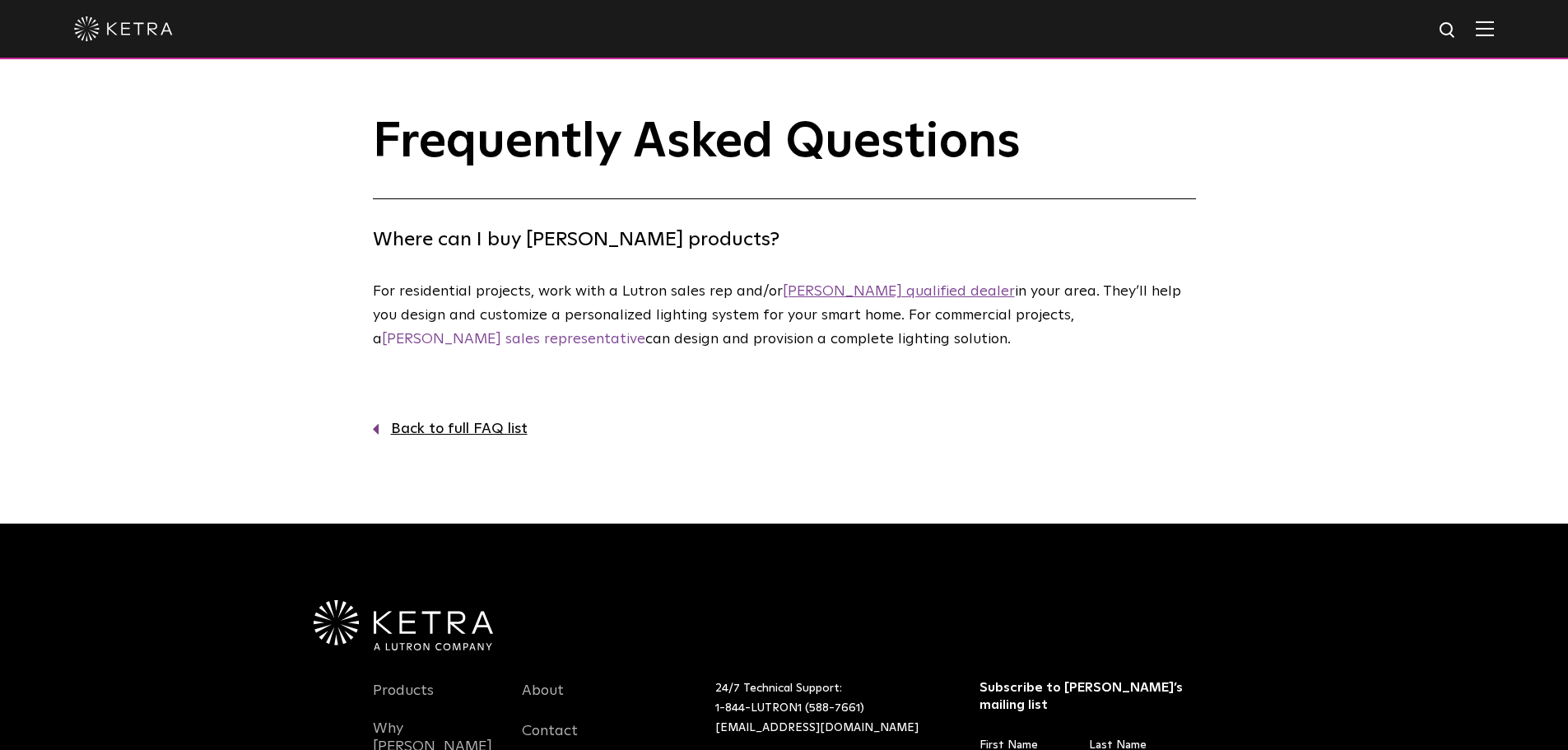
click at [881, 293] on link "[PERSON_NAME] qualified dealer" at bounding box center [899, 292] width 232 height 15
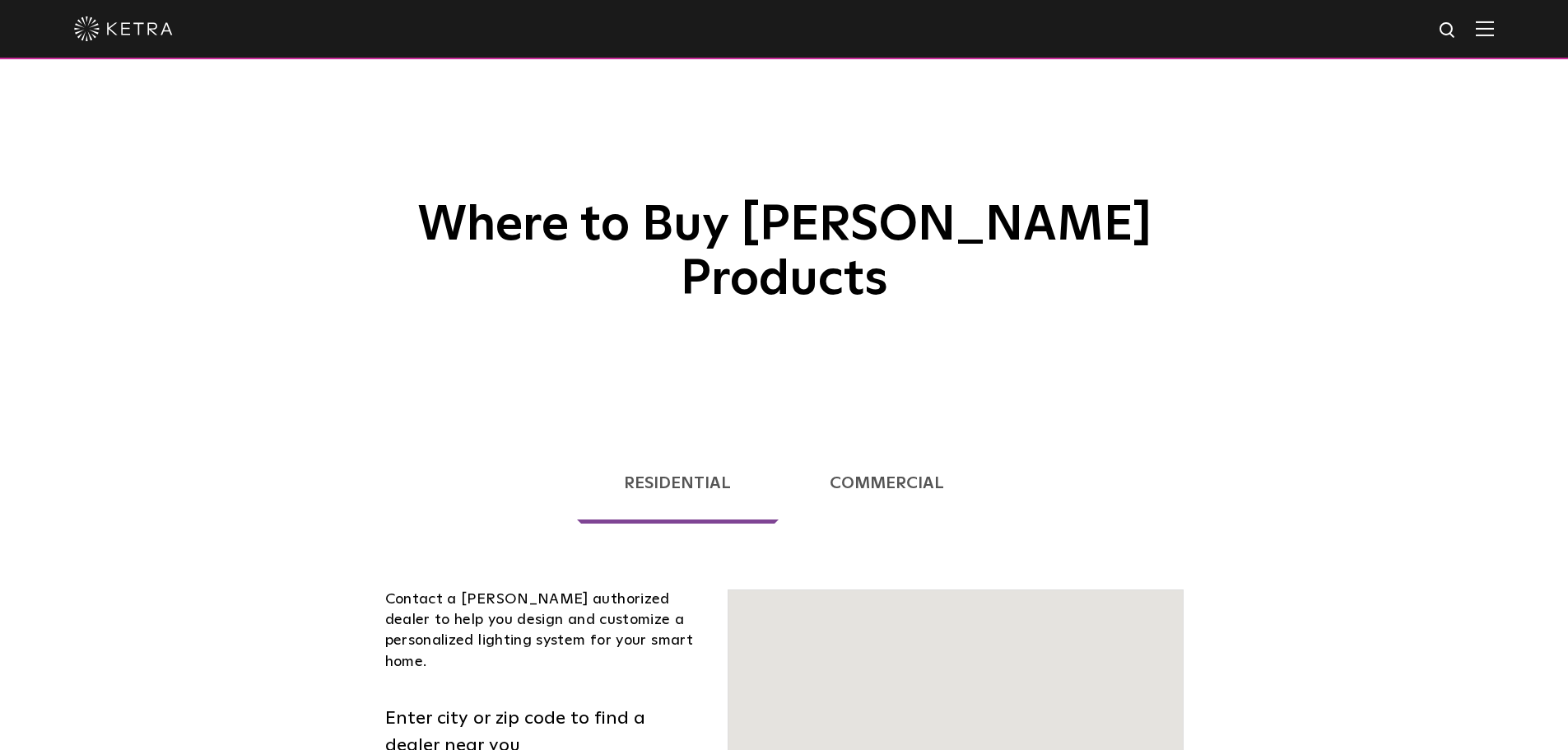
click at [514, 590] on div "Contact a [PERSON_NAME] authorized dealer to help you design and customize a pe…" at bounding box center [544, 631] width 319 height 83
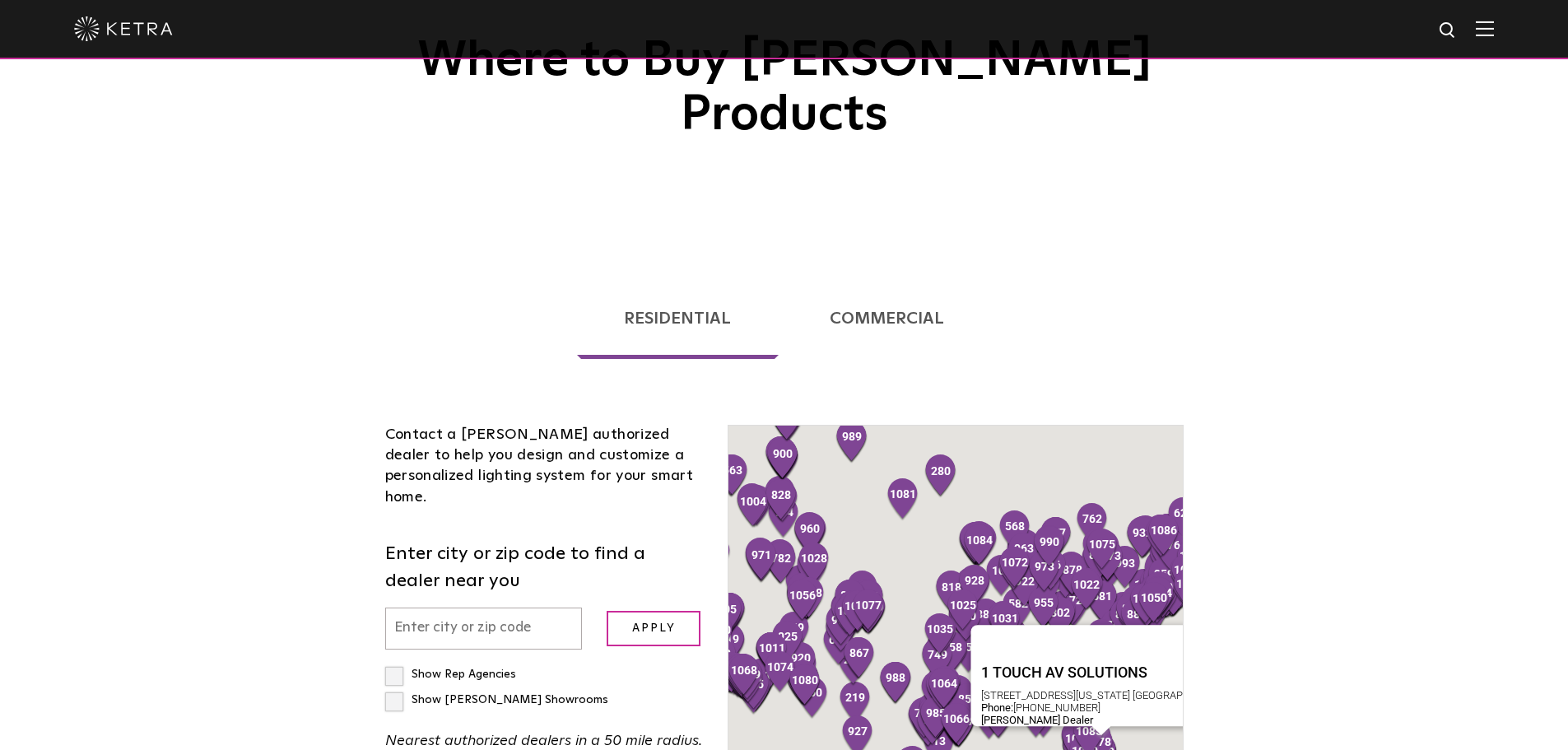
scroll to position [330, 0]
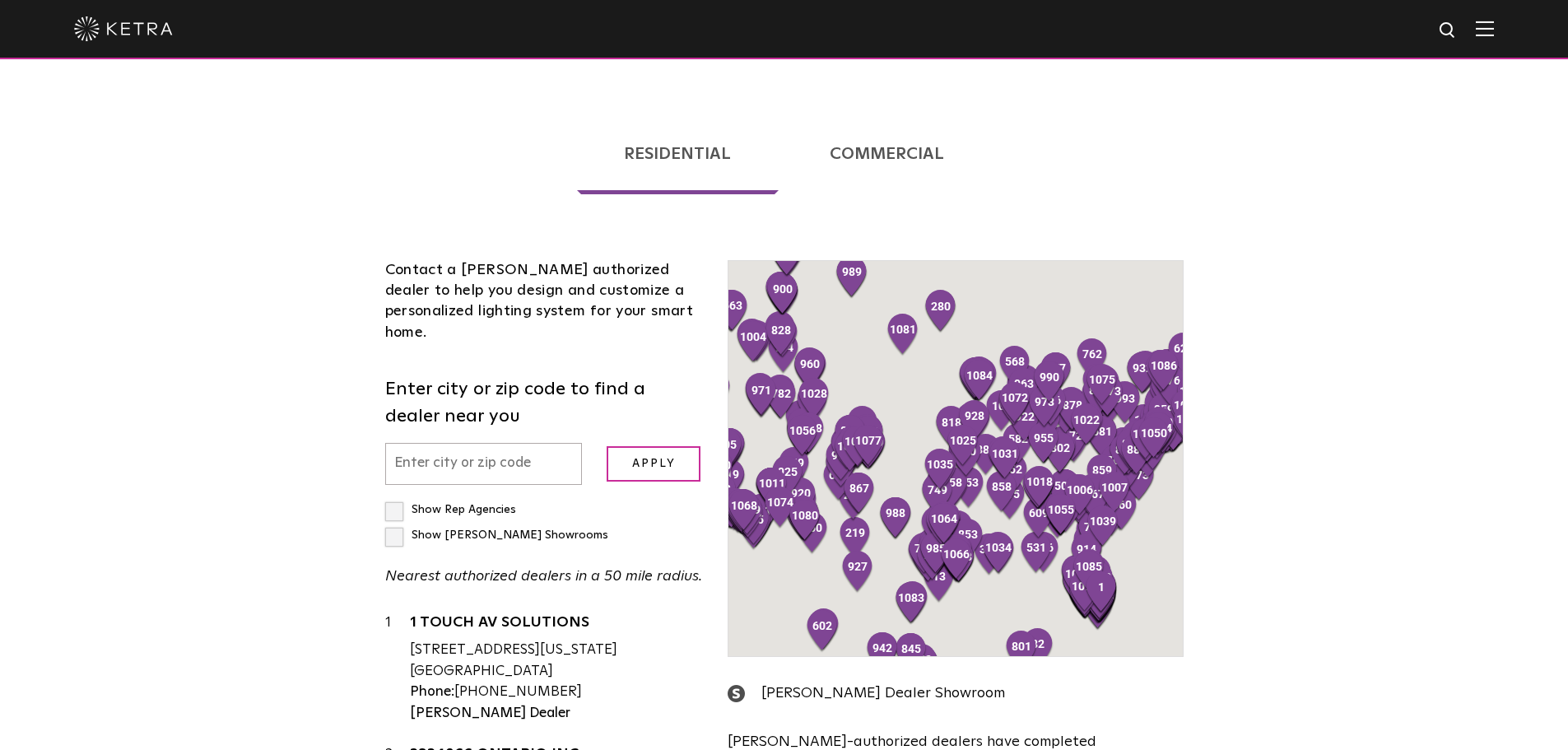
click at [420, 443] on input "text" at bounding box center [484, 464] width 198 height 42
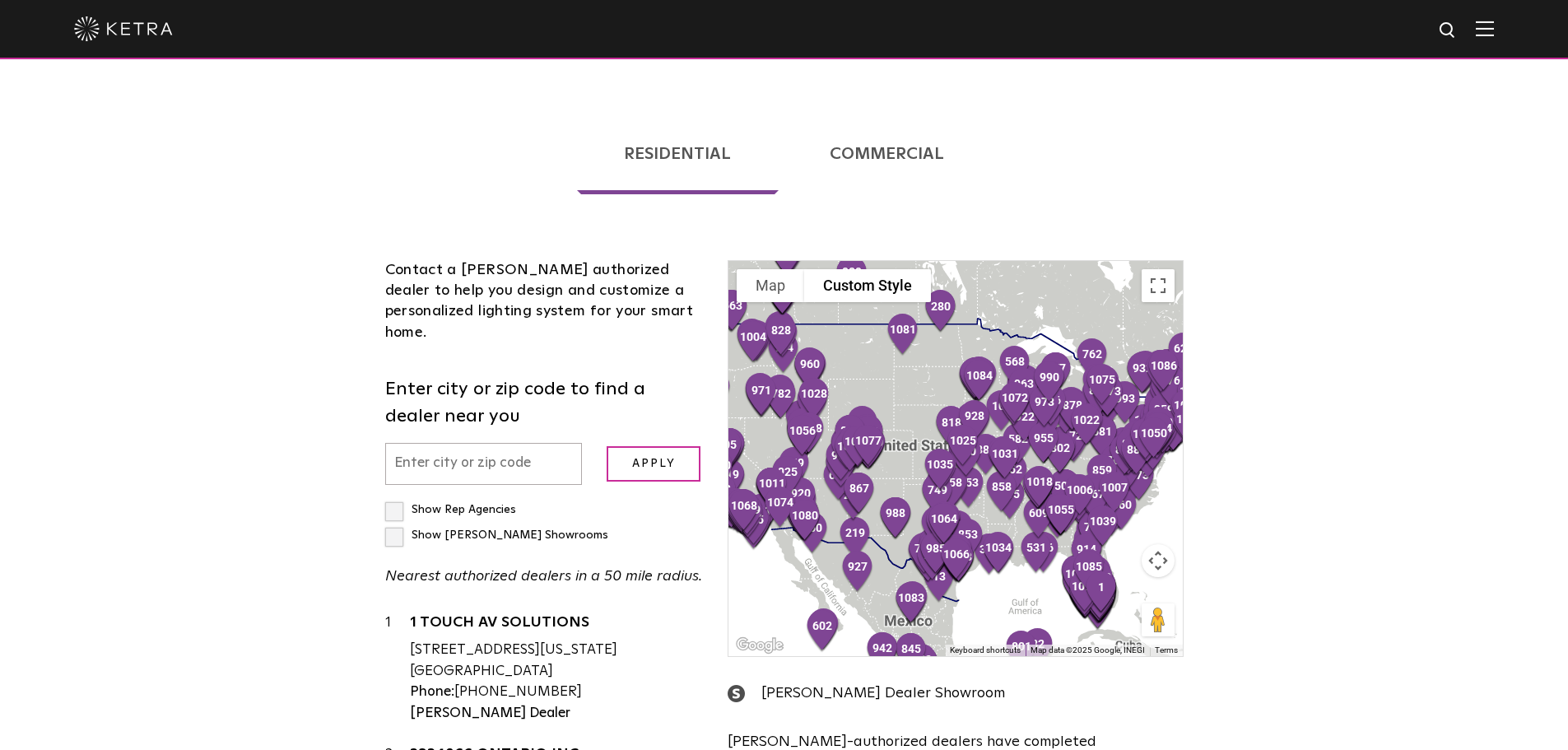
click at [427, 443] on input "text" at bounding box center [484, 464] width 198 height 42
type input "44139"
click at [606, 447] on input "Apply" at bounding box center [653, 464] width 94 height 36
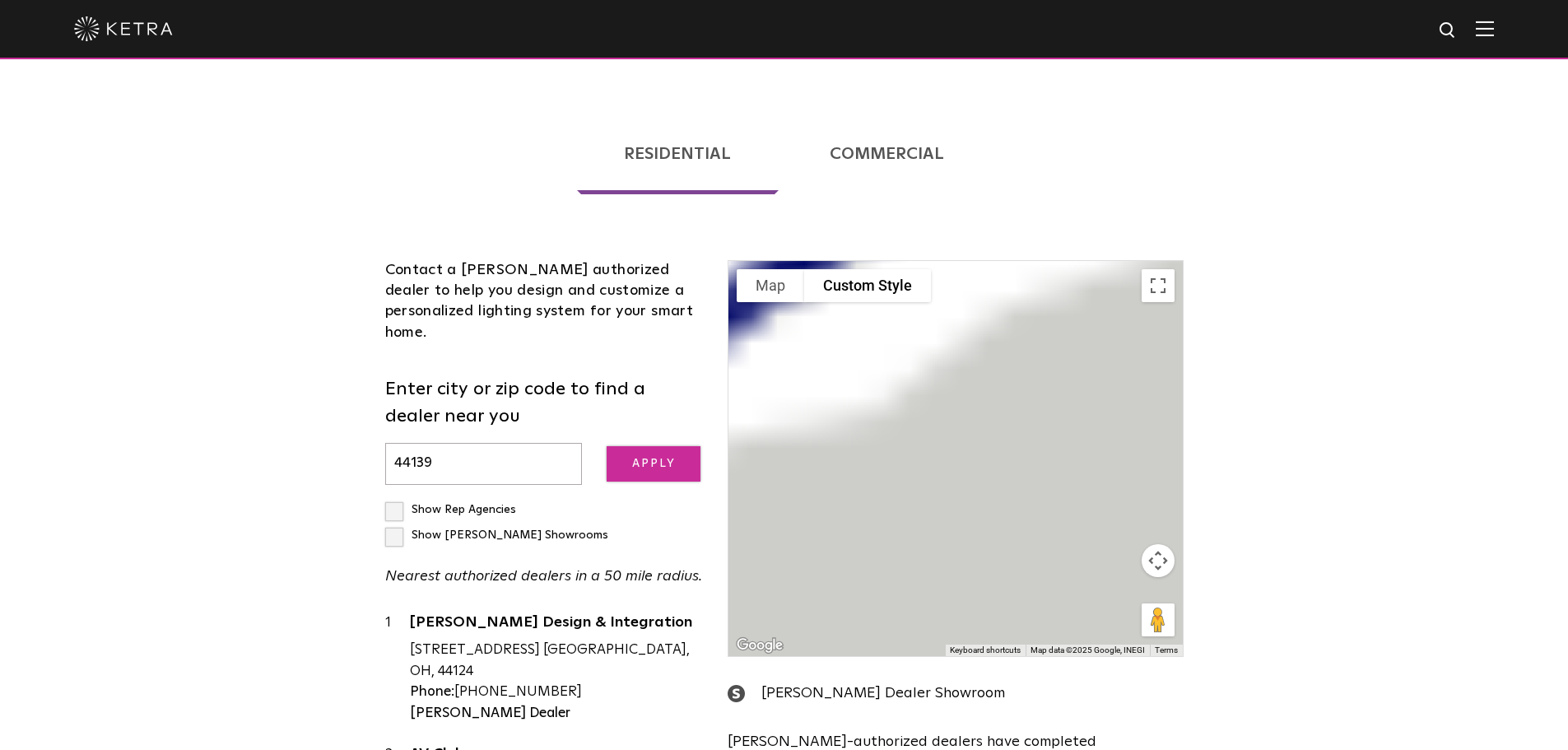
click at [666, 447] on input "Apply" at bounding box center [653, 464] width 94 height 36
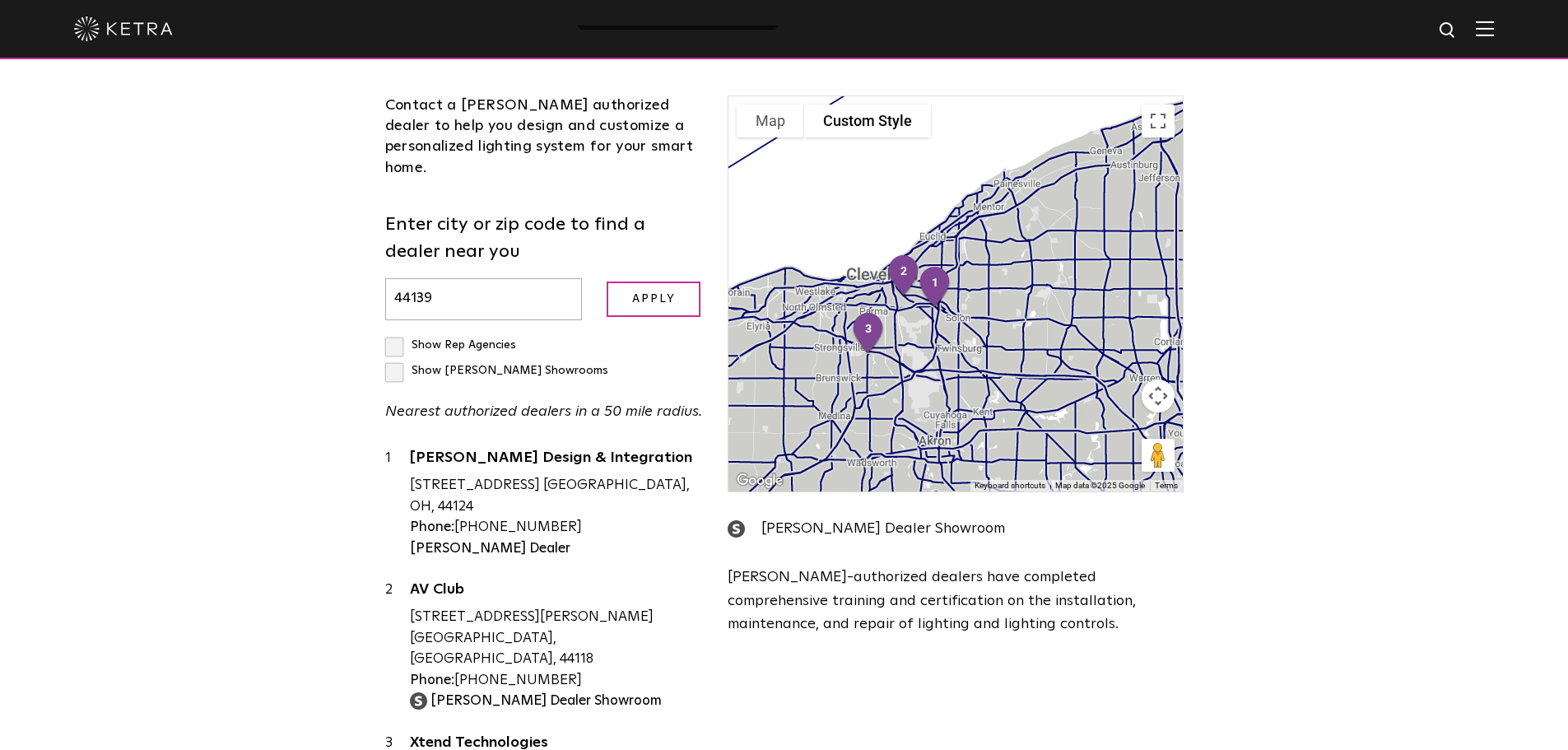
scroll to position [577, 0]
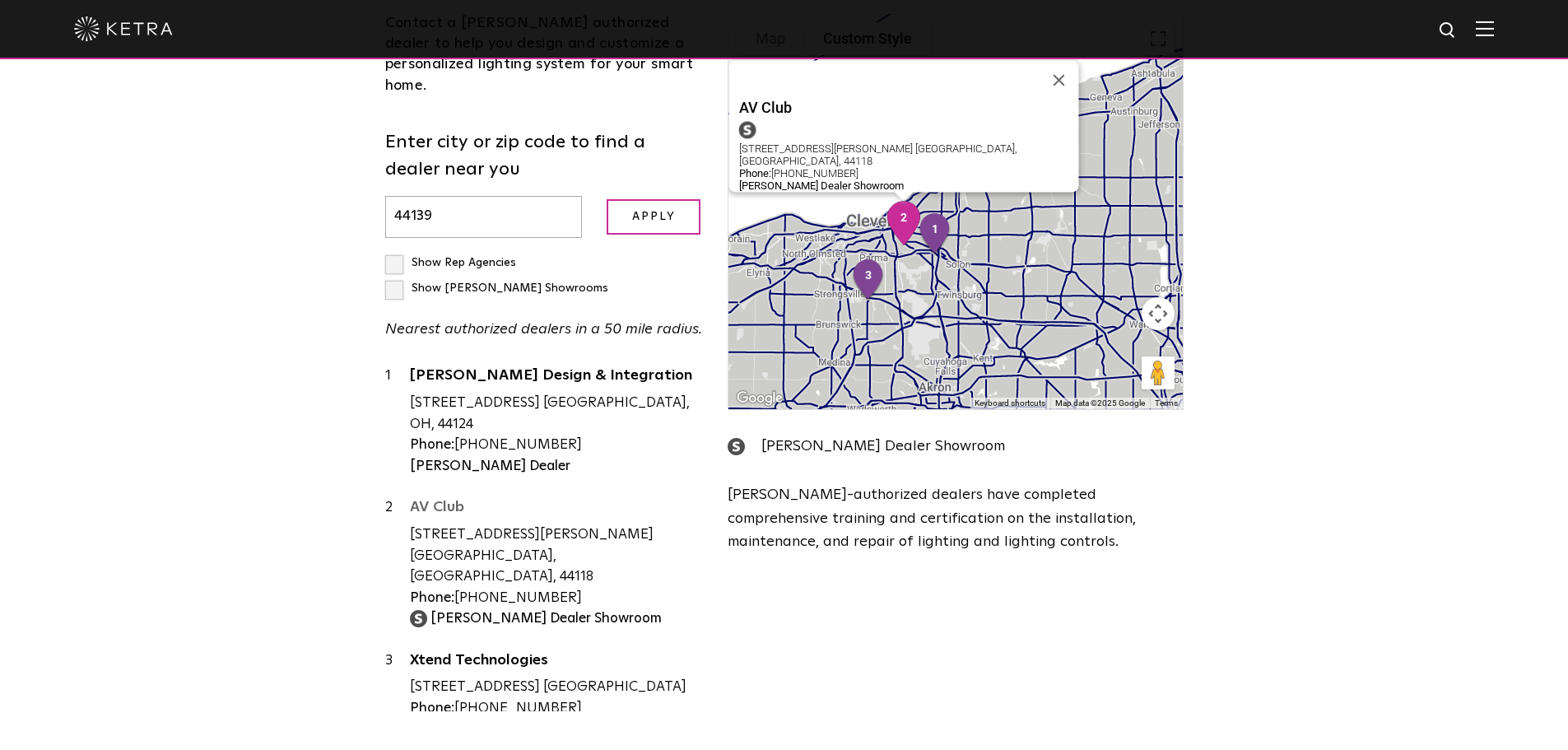
click at [451, 500] on link "AV Club" at bounding box center [557, 510] width 294 height 21
